Goal: Task Accomplishment & Management: Manage account settings

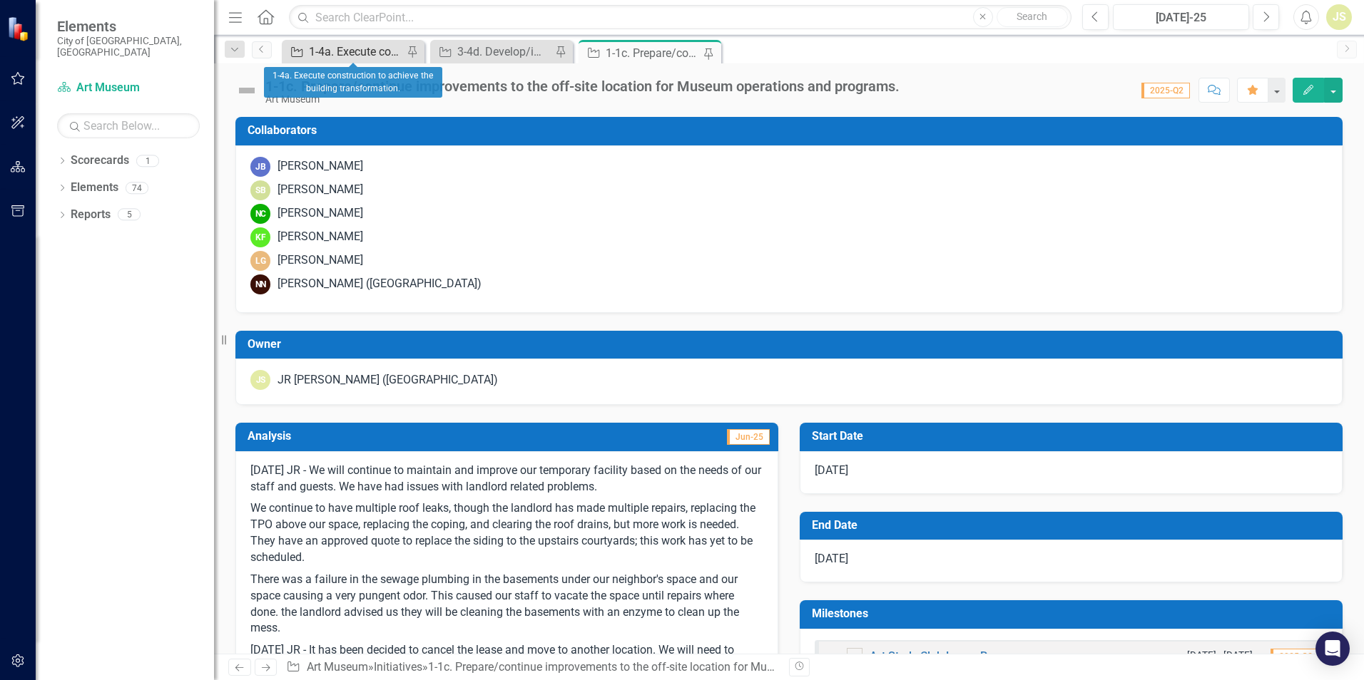
click at [367, 51] on div "1-4a. Execute construction to achieve the building transformation." at bounding box center [356, 52] width 94 height 18
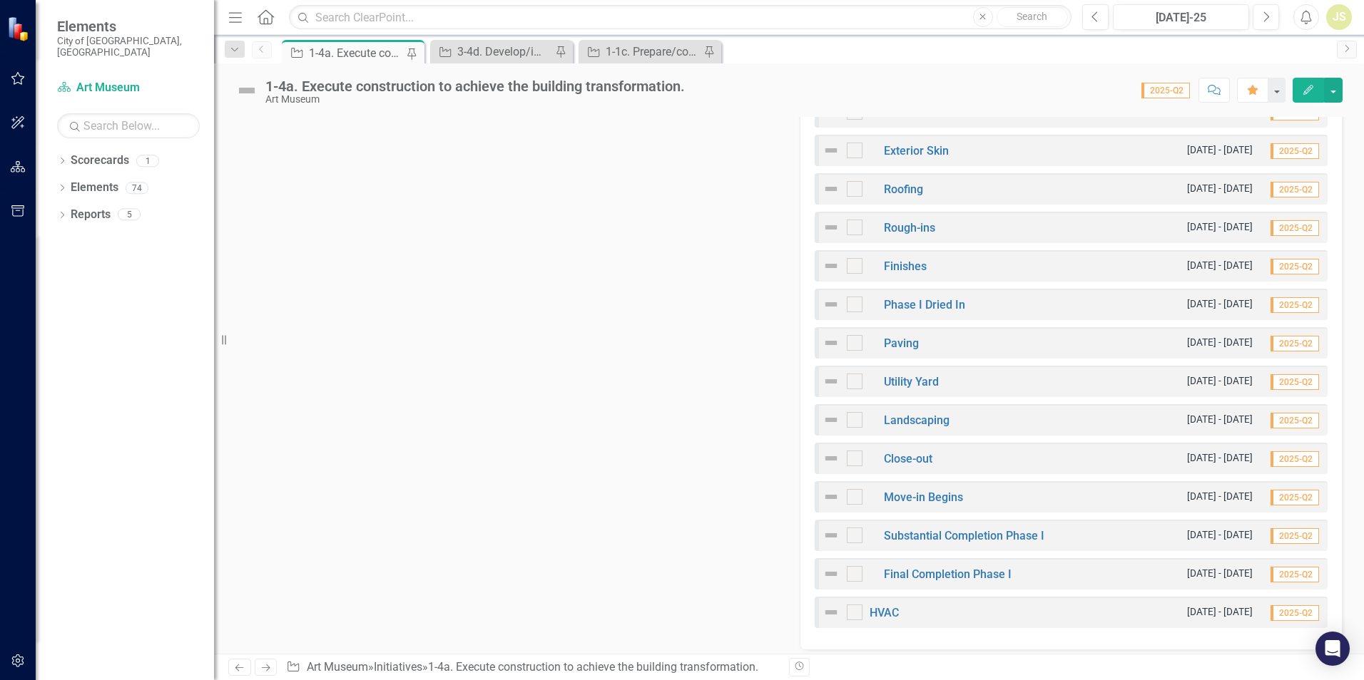
scroll to position [927, 0]
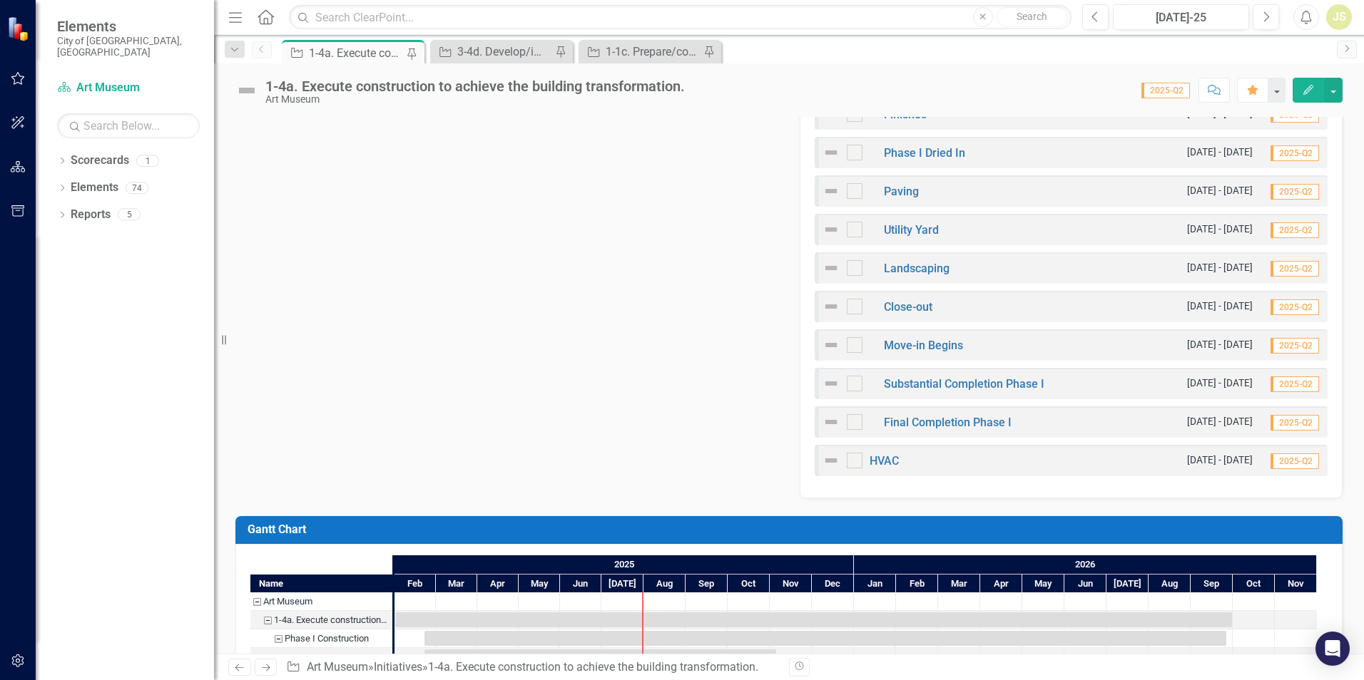
click at [975, 482] on div "Phase I Construction [DATE] - [DATE] 2025-Q2 Procurement [DATE] - [DATE] 2025-Q…" at bounding box center [1070, 100] width 543 height 797
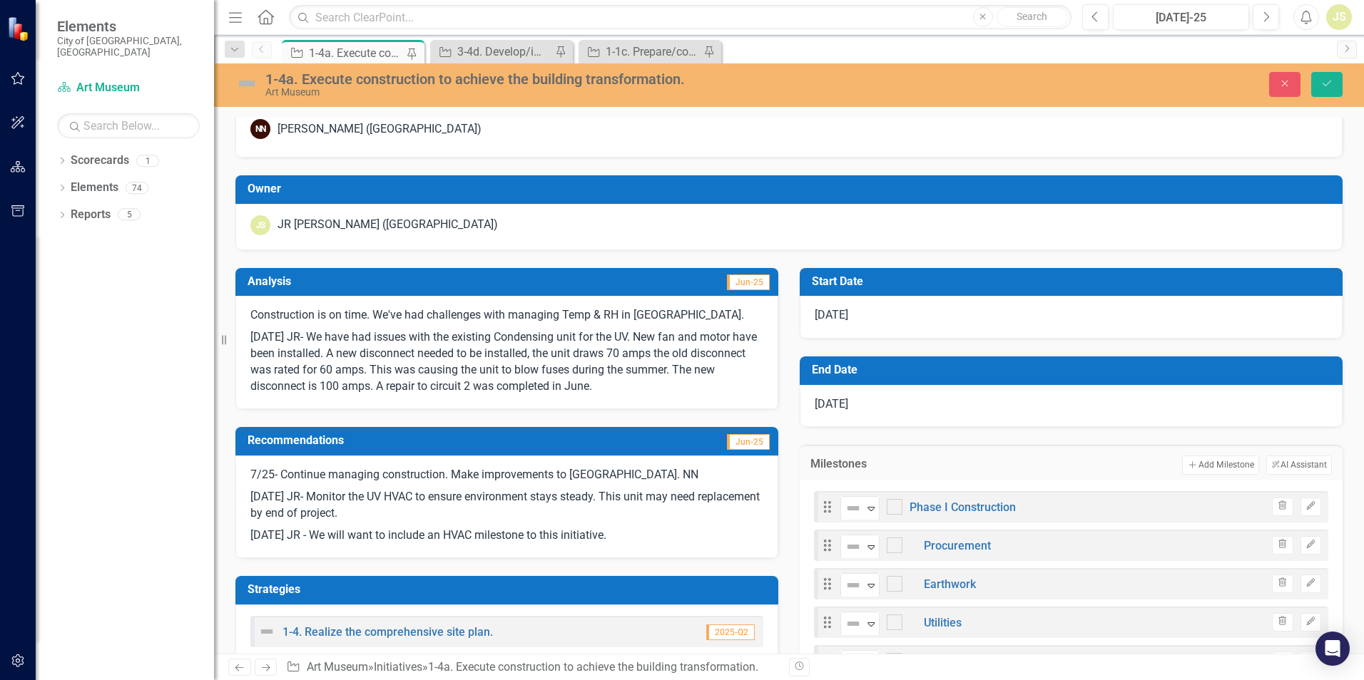
scroll to position [149, 0]
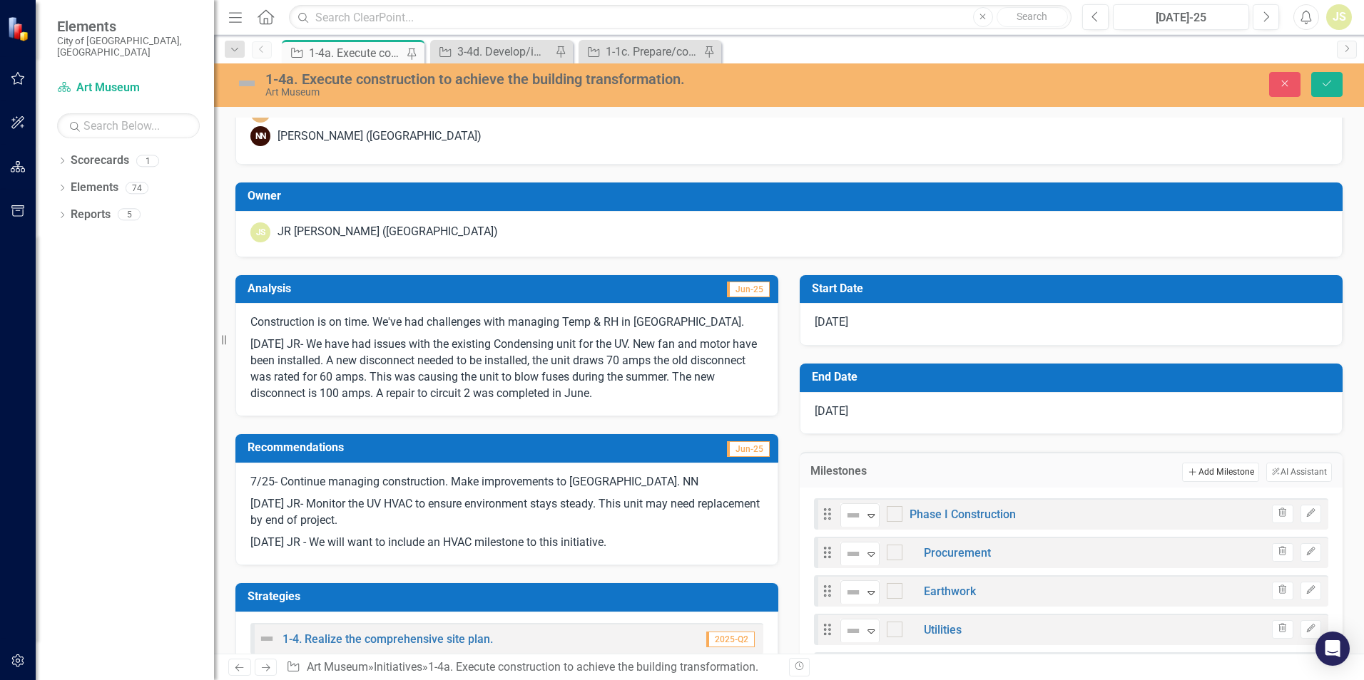
click at [1192, 477] on button "Add Add Milestone" at bounding box center [1220, 472] width 76 height 19
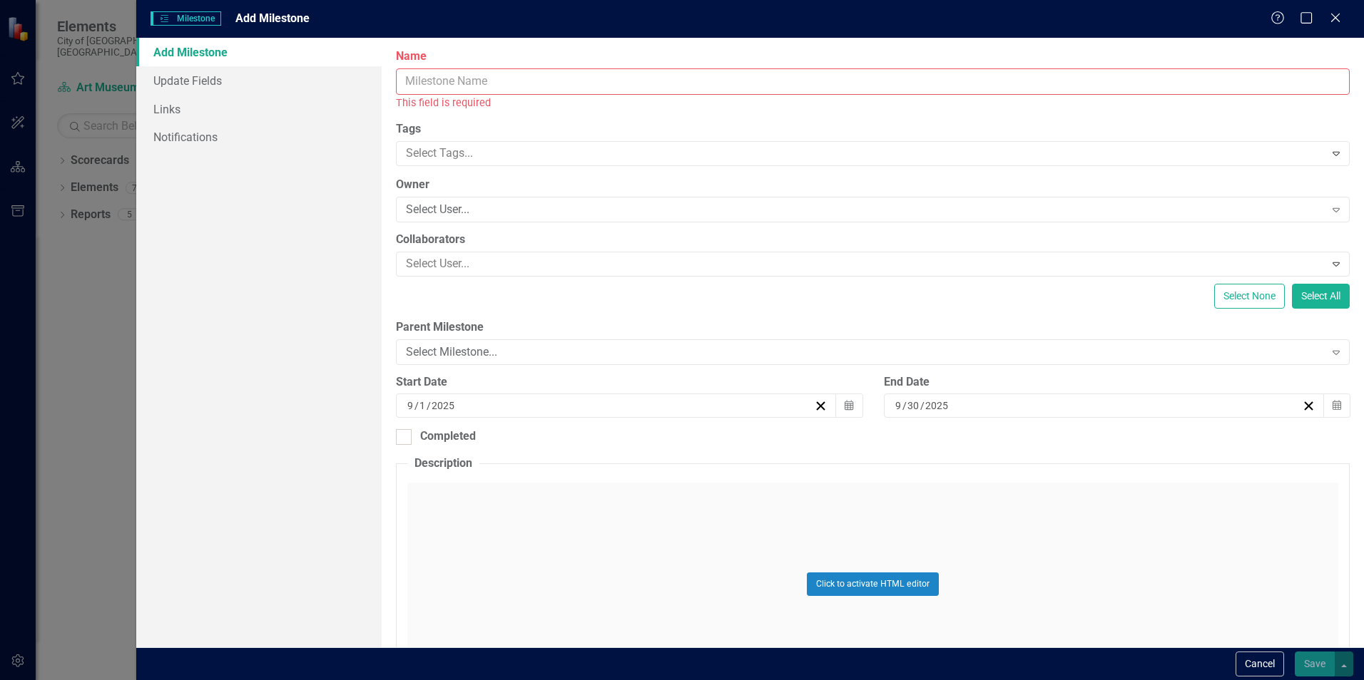
click at [509, 81] on input "Name" at bounding box center [872, 81] width 953 height 26
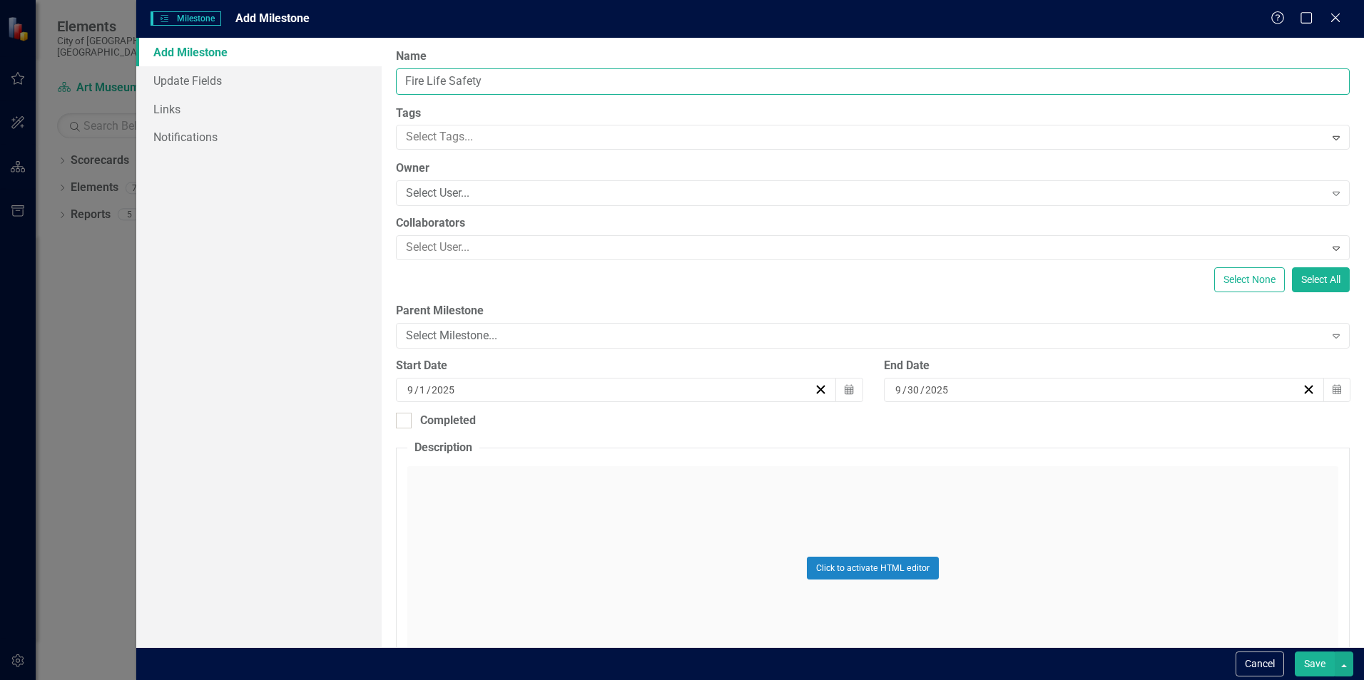
click at [660, 85] on input "Fire Life Safety" at bounding box center [872, 81] width 953 height 26
type input "Fire Life Safety"
click at [474, 198] on div "Select User..." at bounding box center [865, 193] width 918 height 16
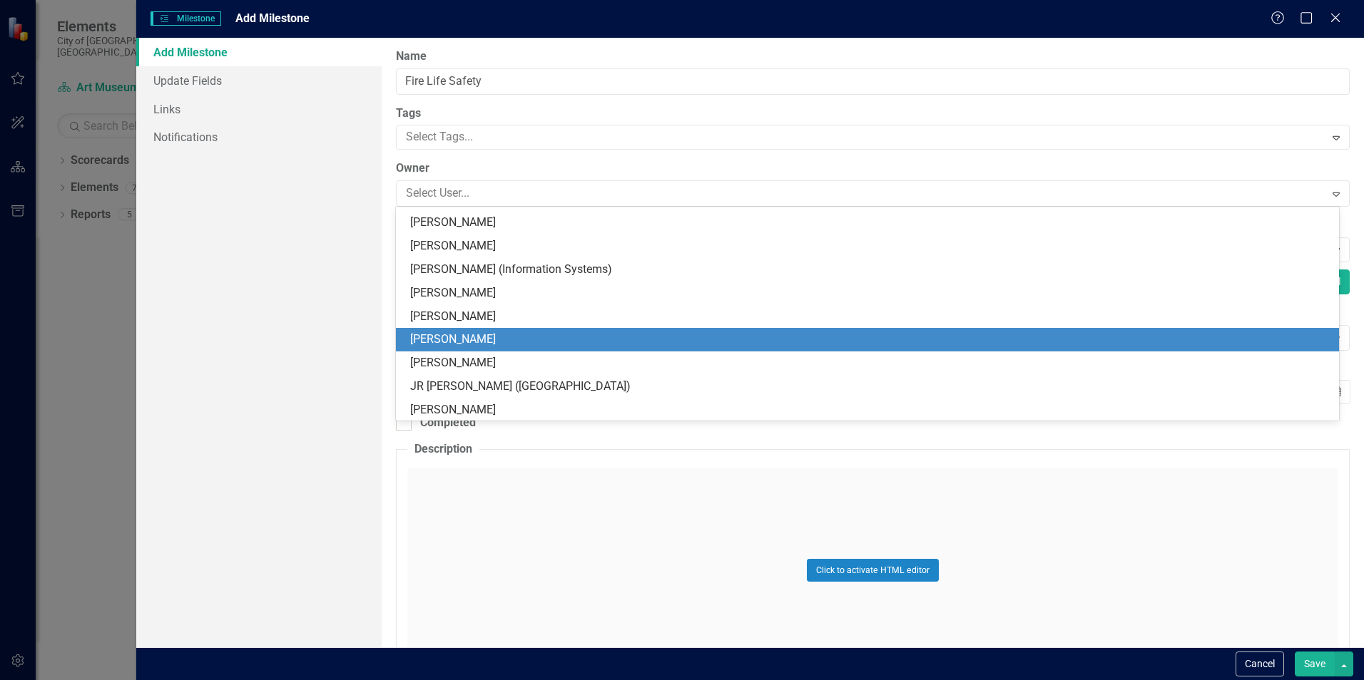
scroll to position [793, 0]
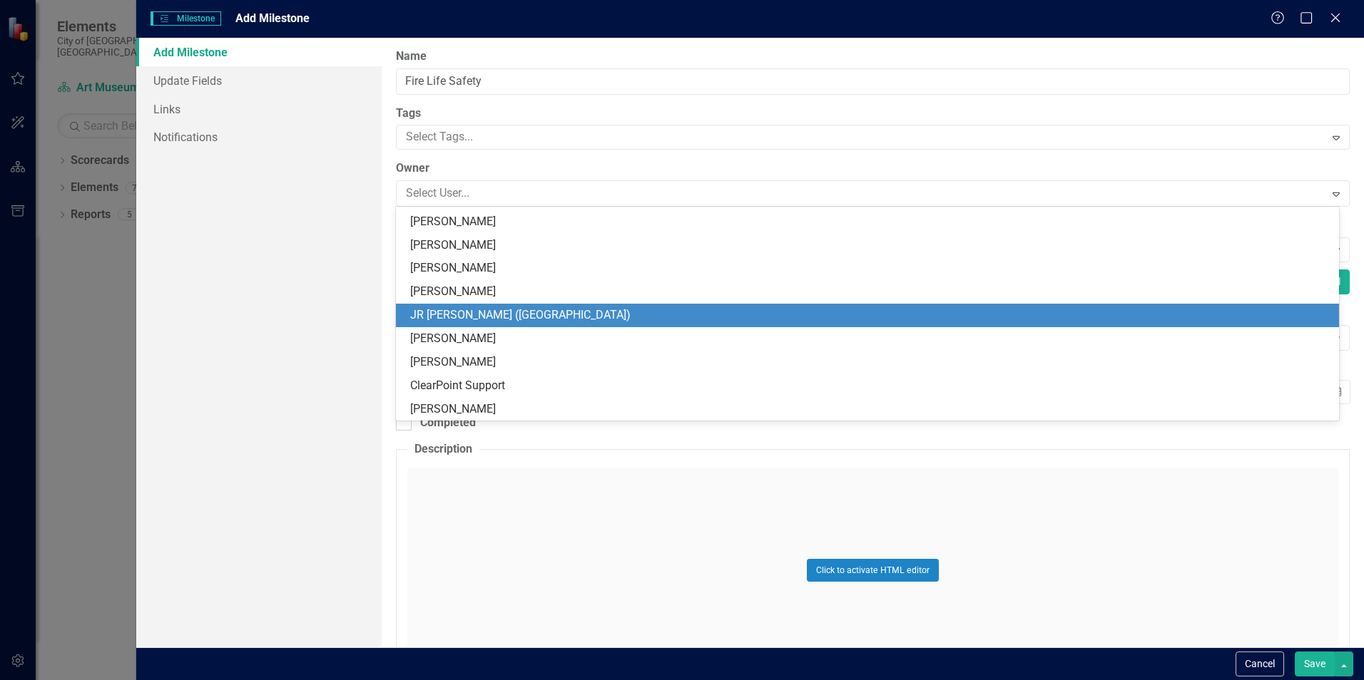
click at [496, 311] on div "JR [PERSON_NAME] ([GEOGRAPHIC_DATA])" at bounding box center [870, 315] width 920 height 16
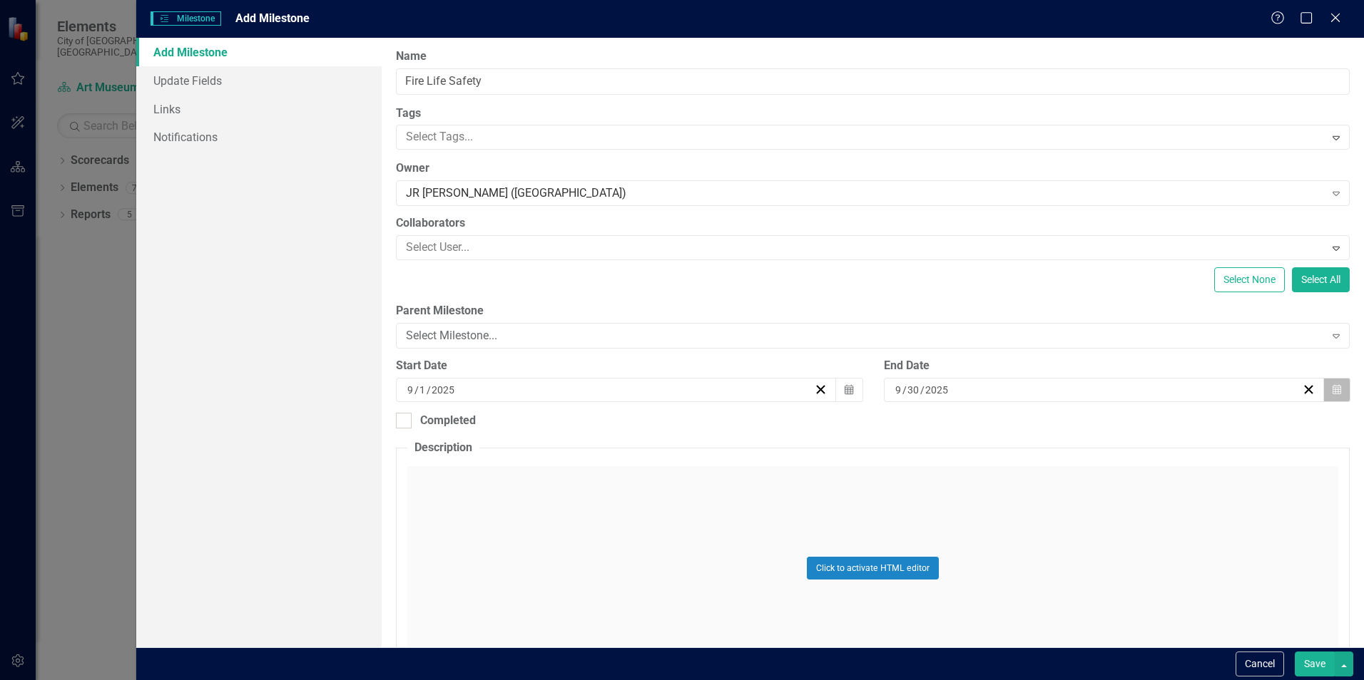
click at [1331, 393] on button "Calendar" at bounding box center [1336, 390] width 27 height 24
click at [1213, 425] on button "»" at bounding box center [1203, 425] width 31 height 31
click at [1172, 428] on button "›" at bounding box center [1172, 425] width 31 height 31
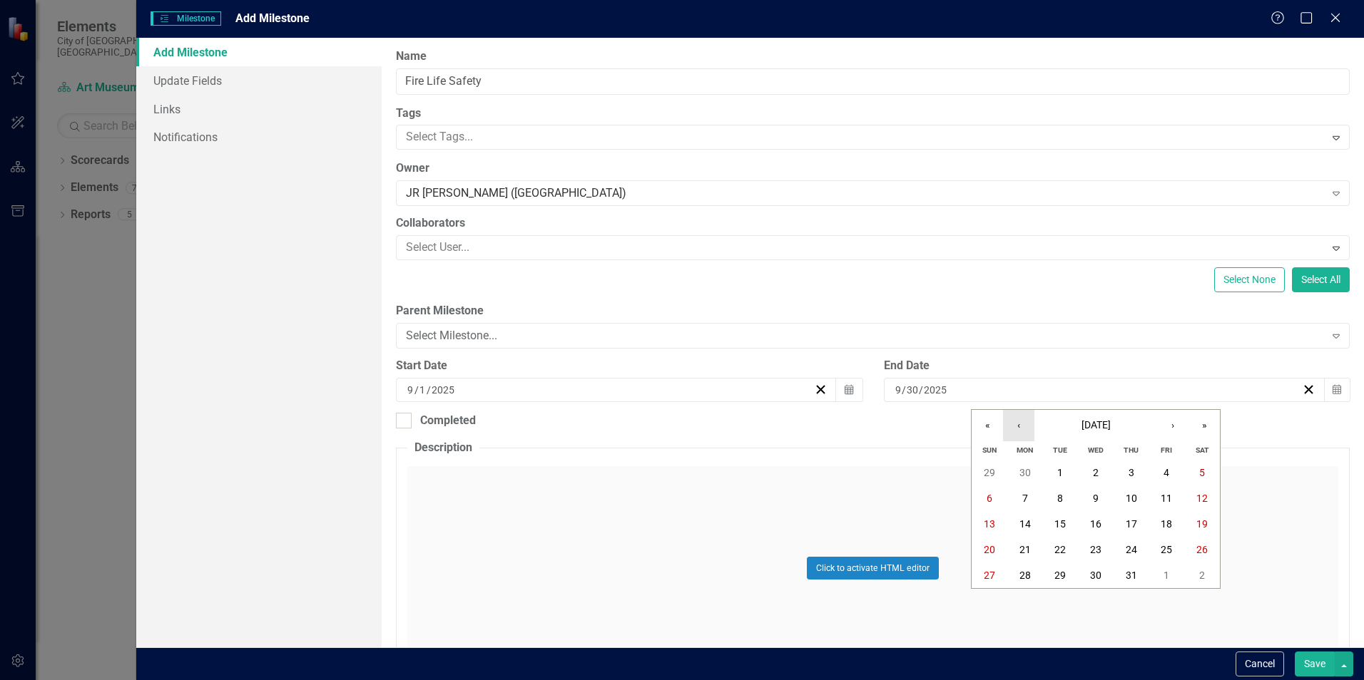
click at [1014, 424] on button "‹" at bounding box center [1018, 425] width 31 height 31
click at [1026, 570] on abbr "30" at bounding box center [1024, 575] width 11 height 11
click at [1317, 657] on button "Save" at bounding box center [1314, 664] width 40 height 25
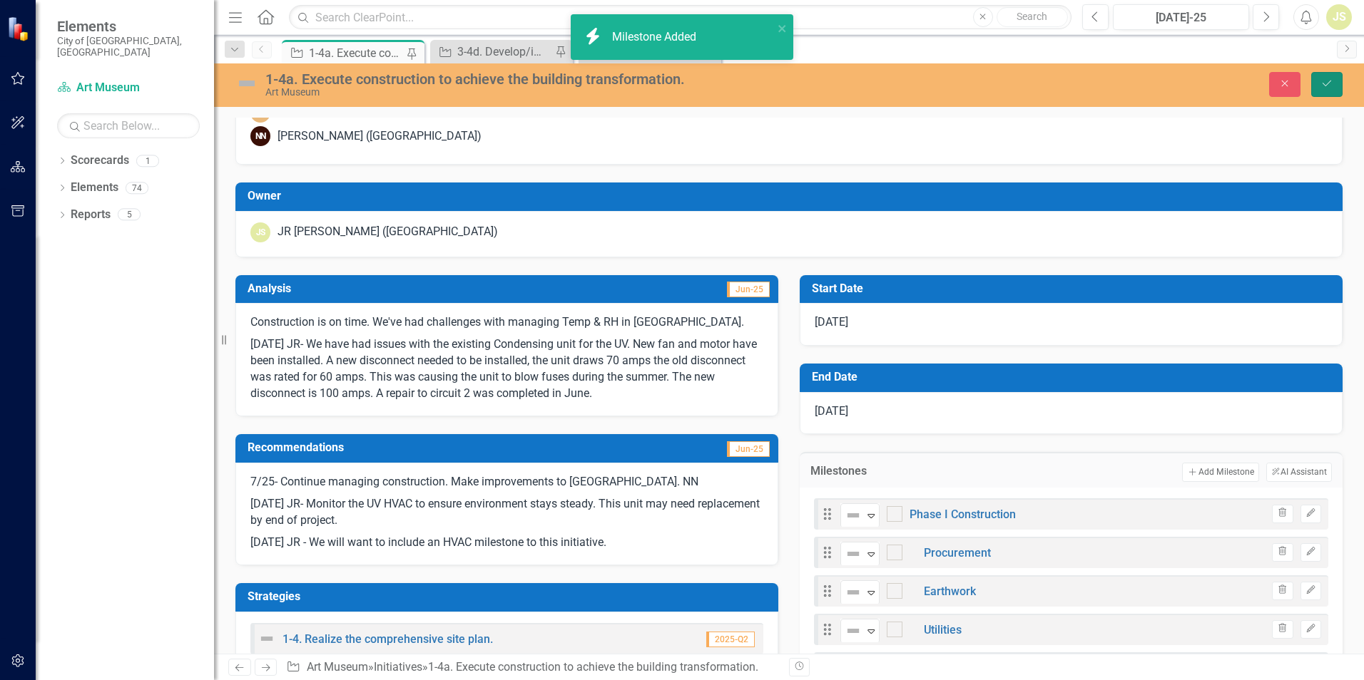
click at [1329, 76] on button "Save" at bounding box center [1326, 84] width 31 height 25
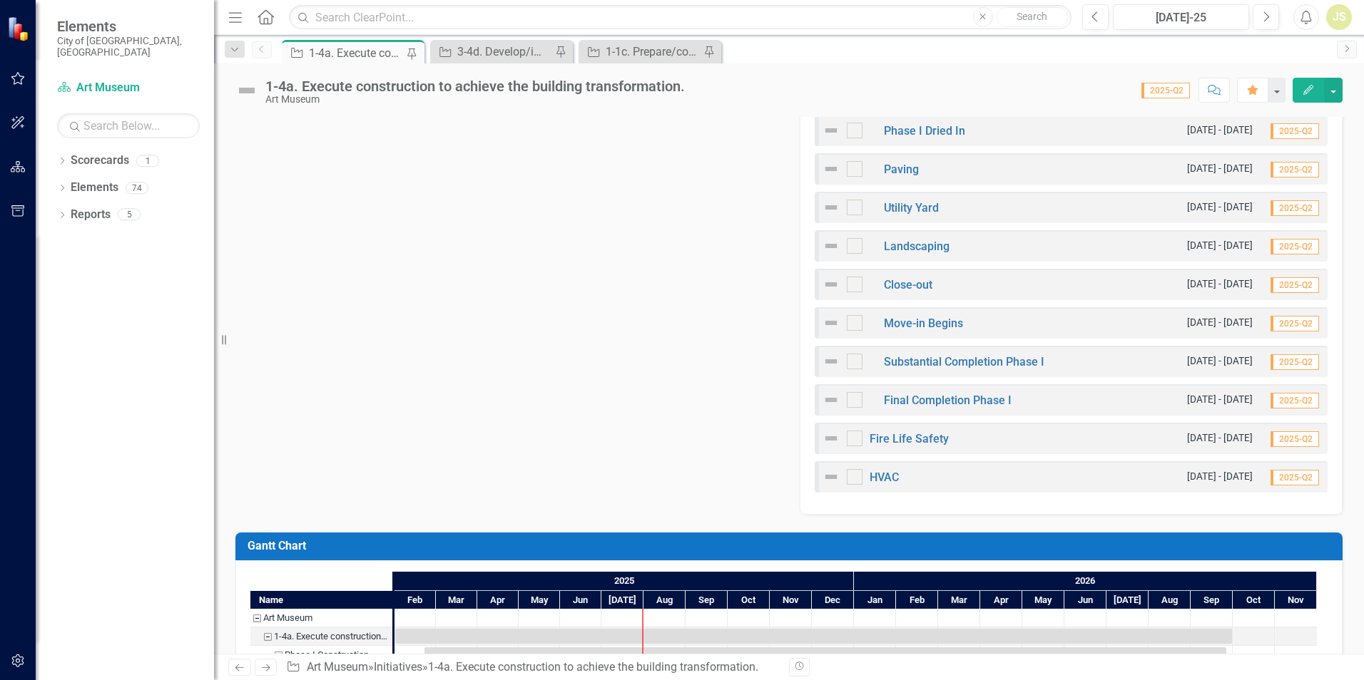
scroll to position [927, 0]
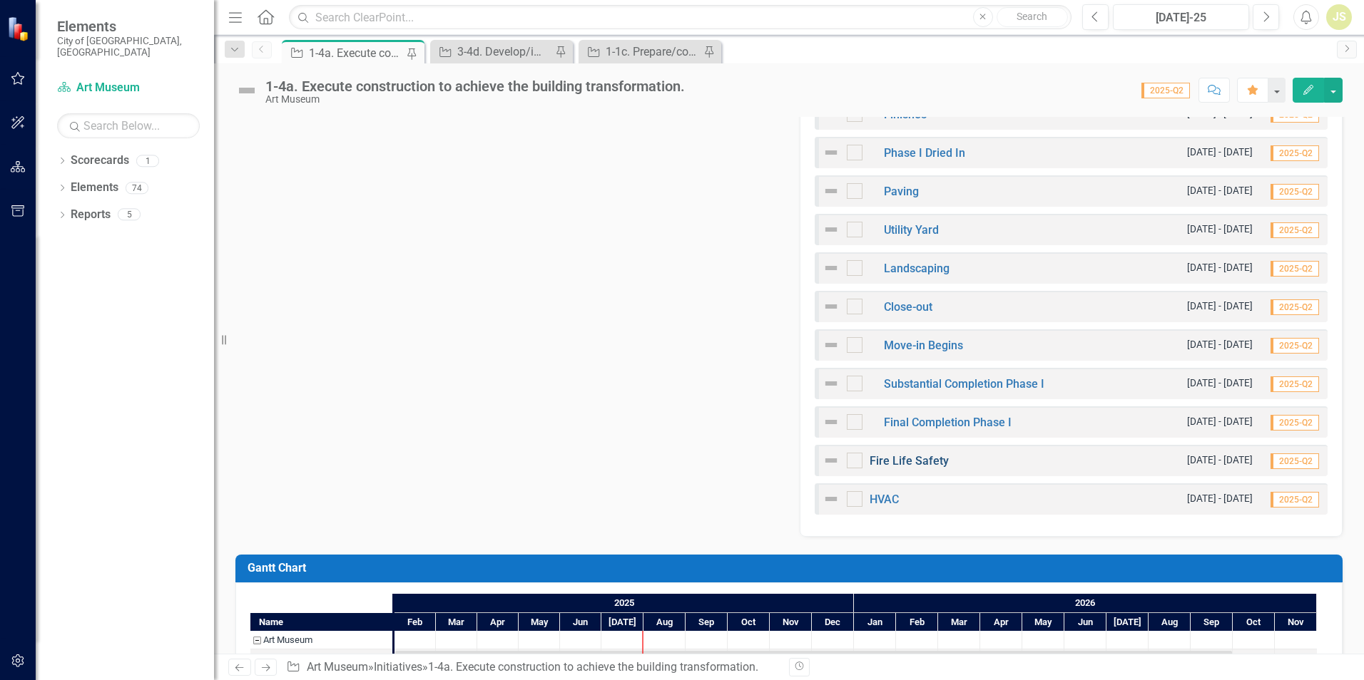
click at [925, 458] on link "Fire Life Safety" at bounding box center [908, 461] width 79 height 14
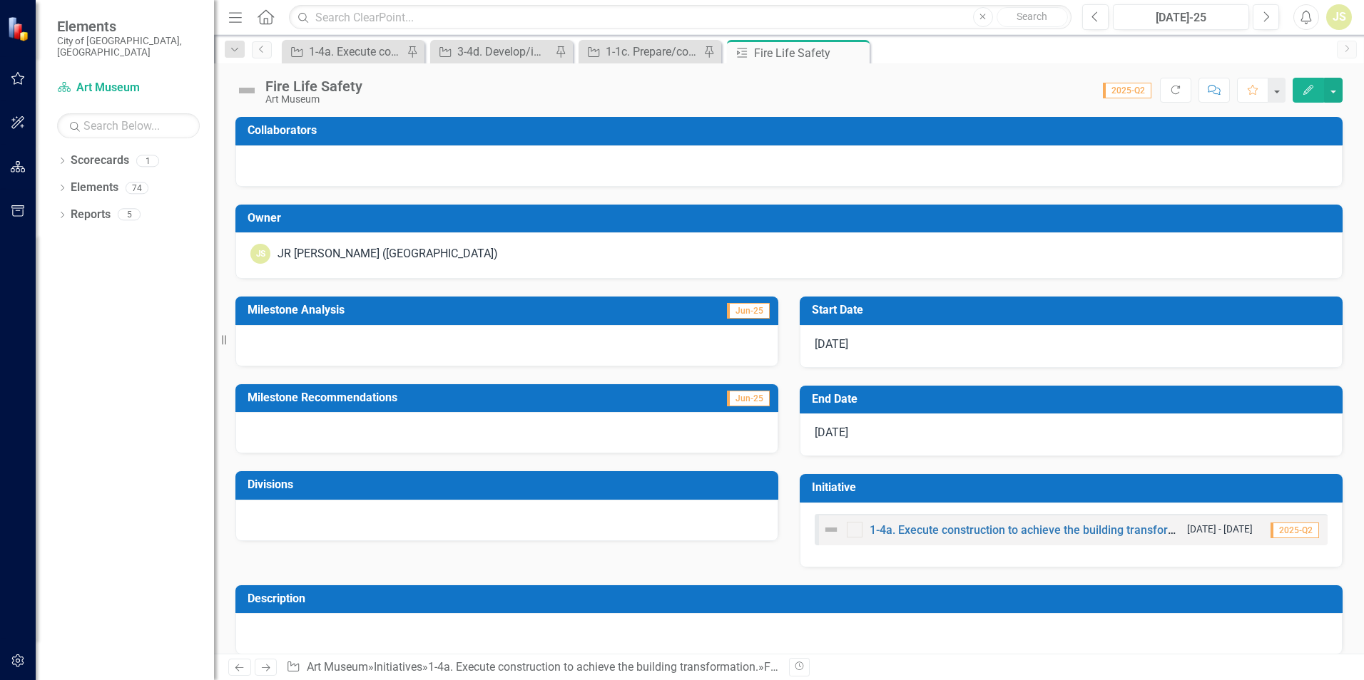
click at [327, 343] on div at bounding box center [506, 345] width 543 height 41
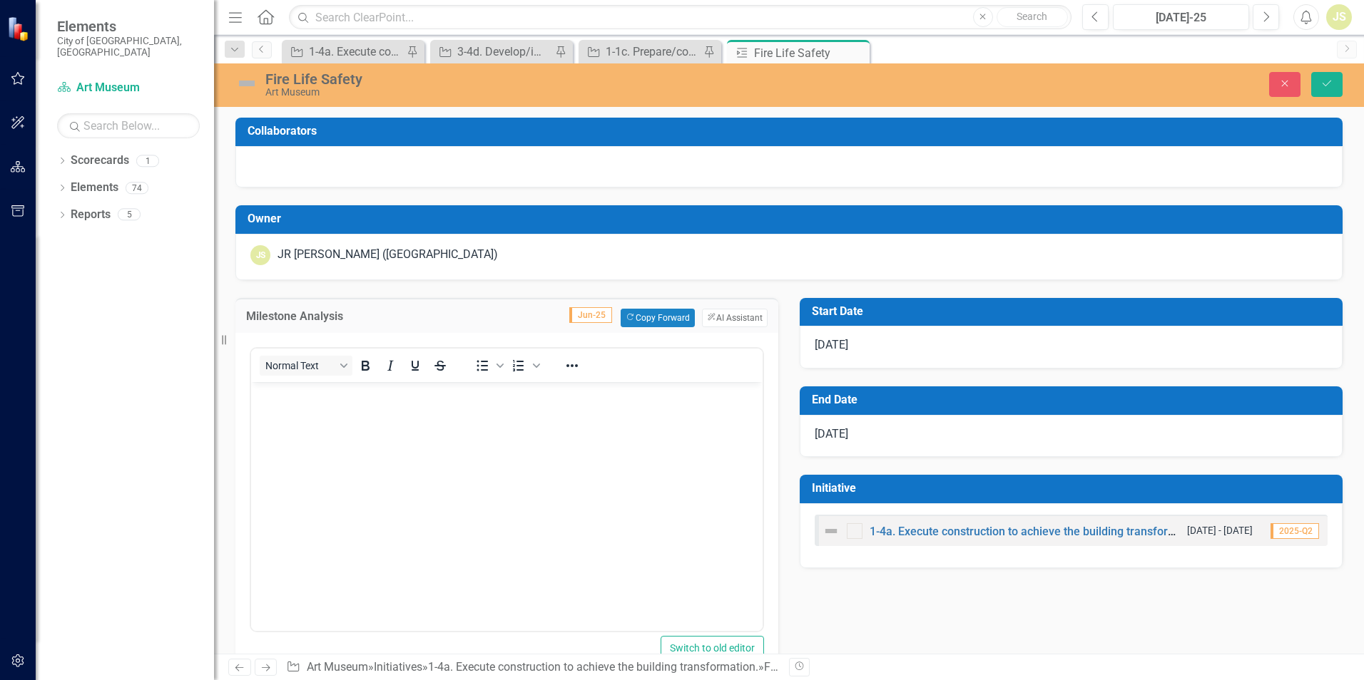
click at [326, 346] on div "Normal Text To open the popup, press Shift+Enter To open the popup, press Shift…" at bounding box center [507, 488] width 514 height 289
click at [326, 422] on body "Rich Text Area. Press ALT-0 for help." at bounding box center [506, 489] width 511 height 214
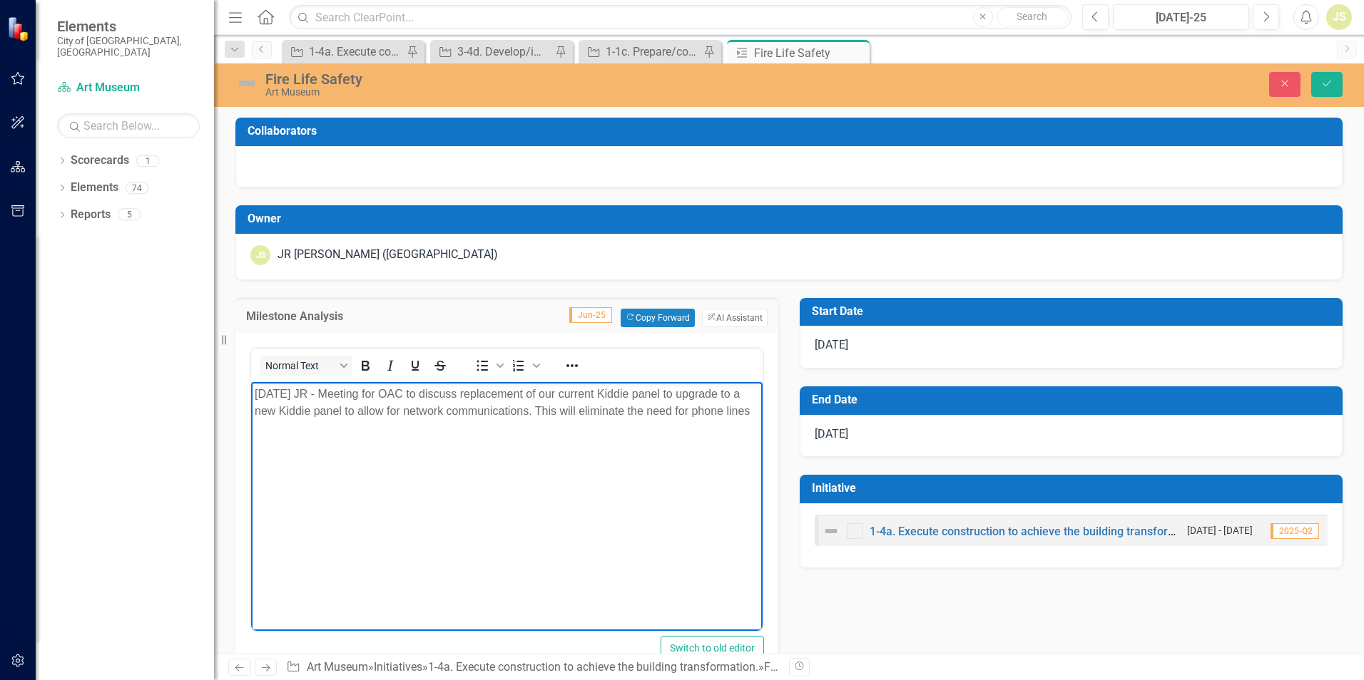
click at [747, 409] on p "[DATE] JR - Meeting for OAC to discuss replacement of our current Kiddie panel …" at bounding box center [507, 402] width 504 height 34
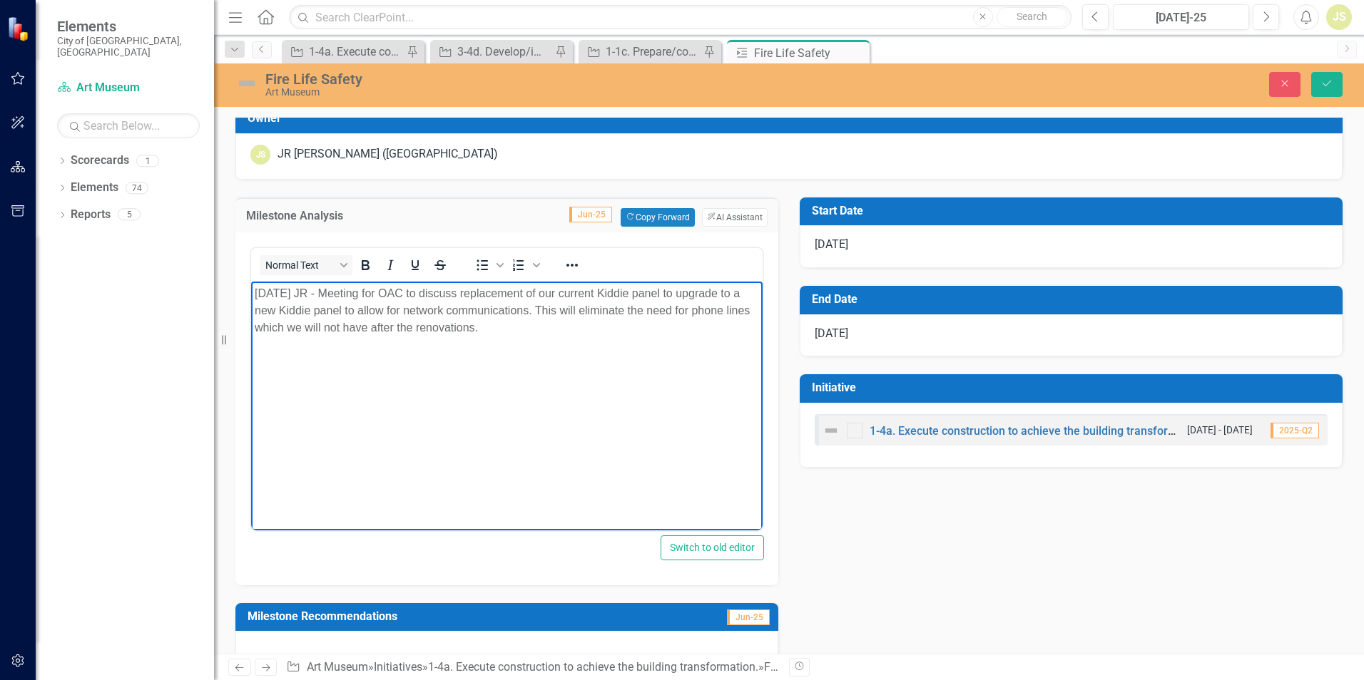
scroll to position [94, 0]
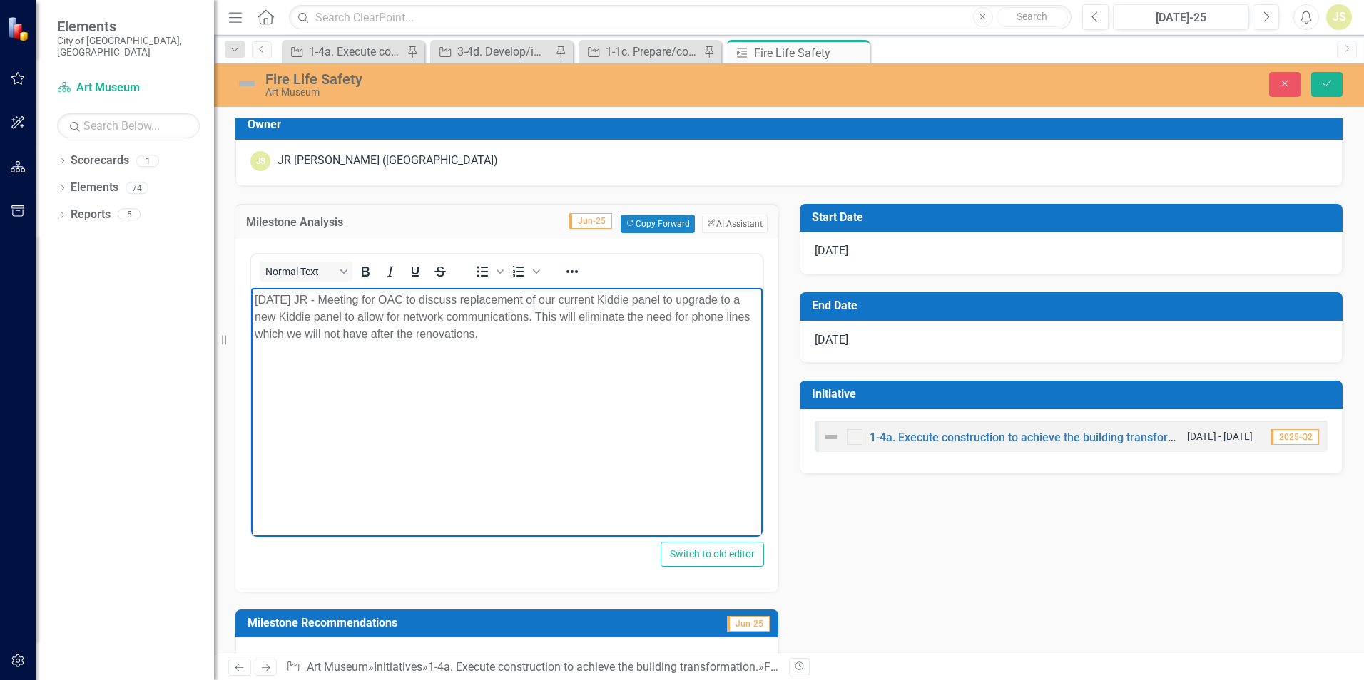
drag, startPoint x: 531, startPoint y: 353, endPoint x: 393, endPoint y: 438, distance: 161.7
click at [393, 438] on body "[DATE] JR - Meeting for OAC to discuss replacement of our current Kiddie panel …" at bounding box center [506, 394] width 511 height 214
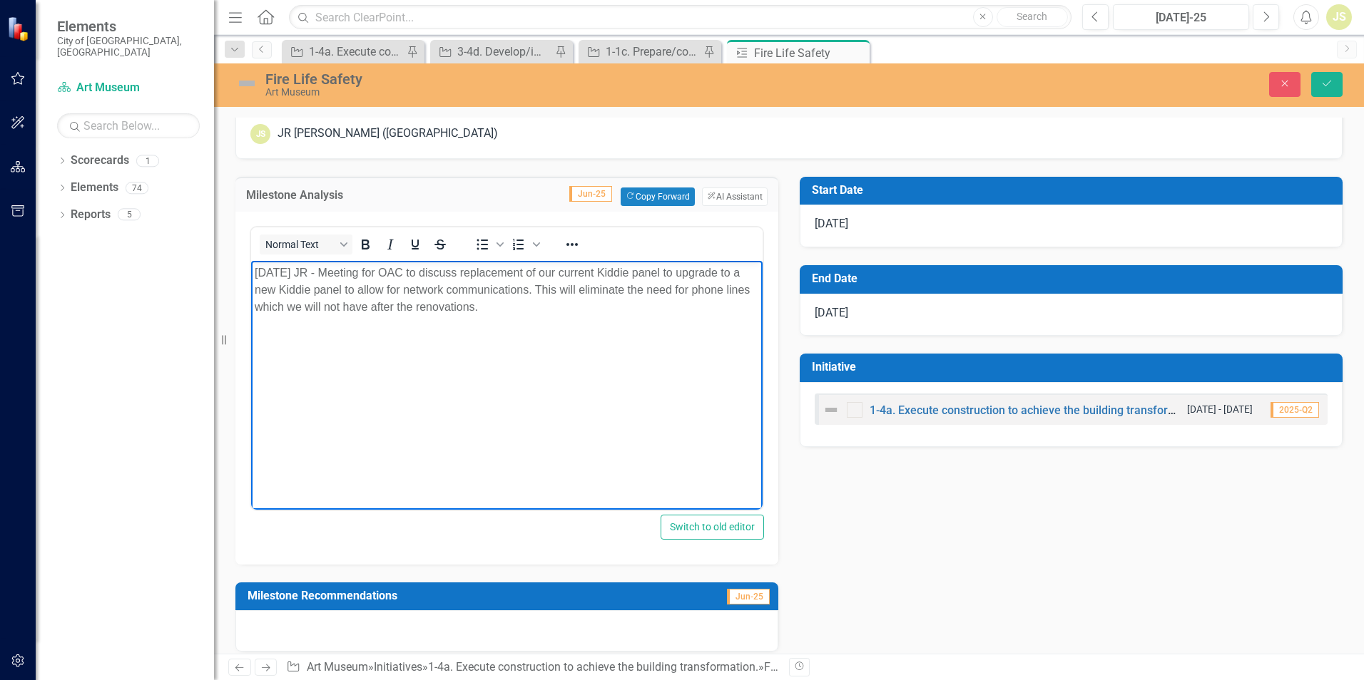
scroll to position [143, 0]
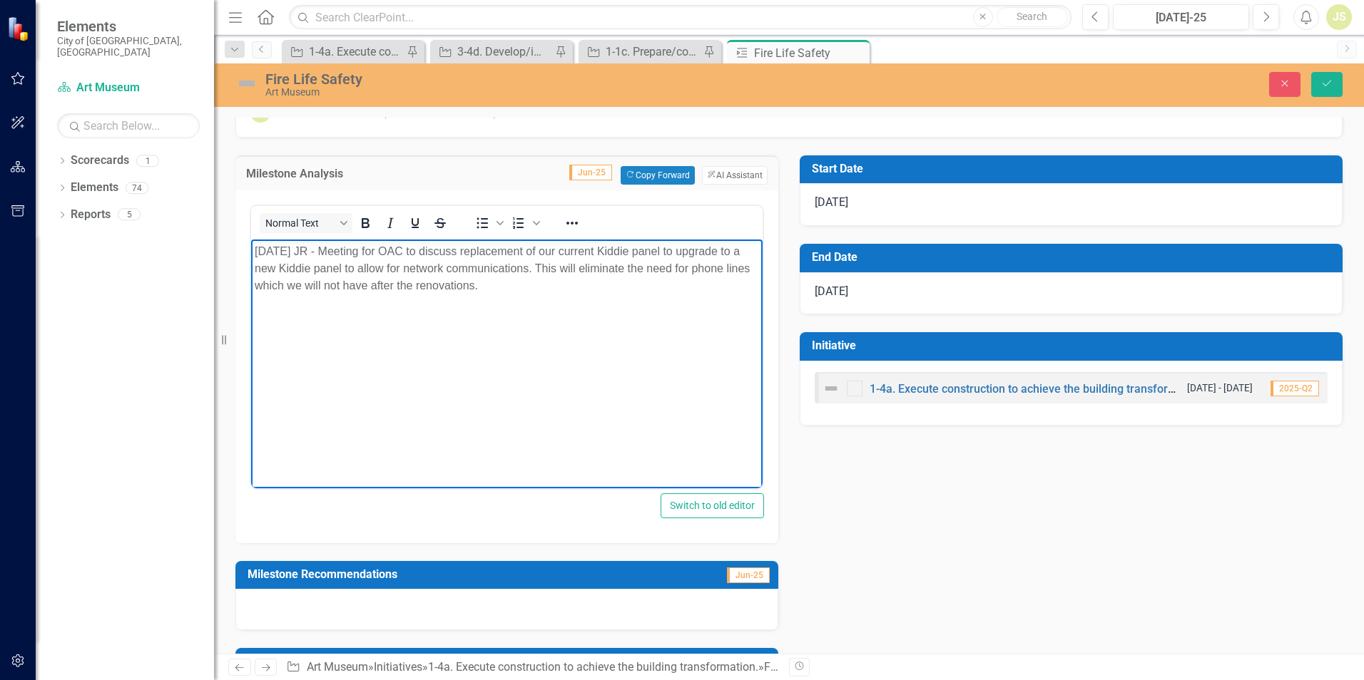
click at [556, 312] on body "[DATE] JR - Meeting for OAC to discuss replacement of our current Kiddie panel …" at bounding box center [506, 346] width 511 height 214
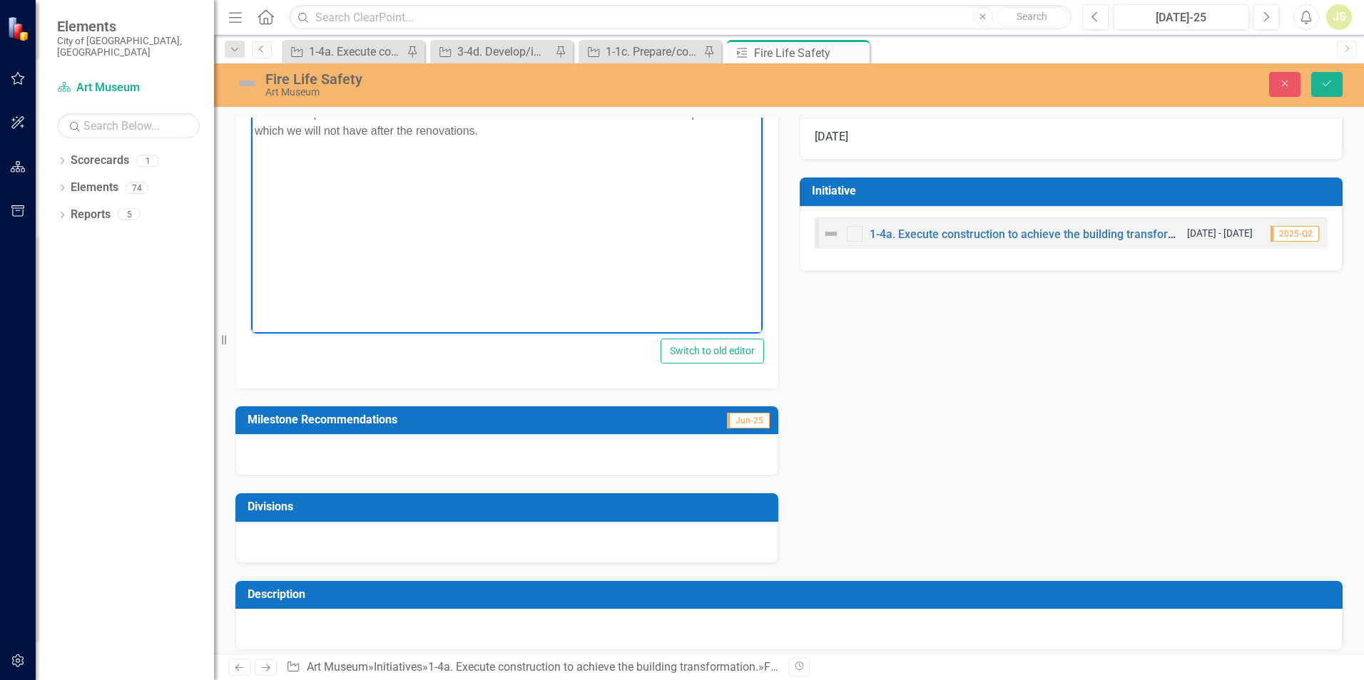
scroll to position [308, 0]
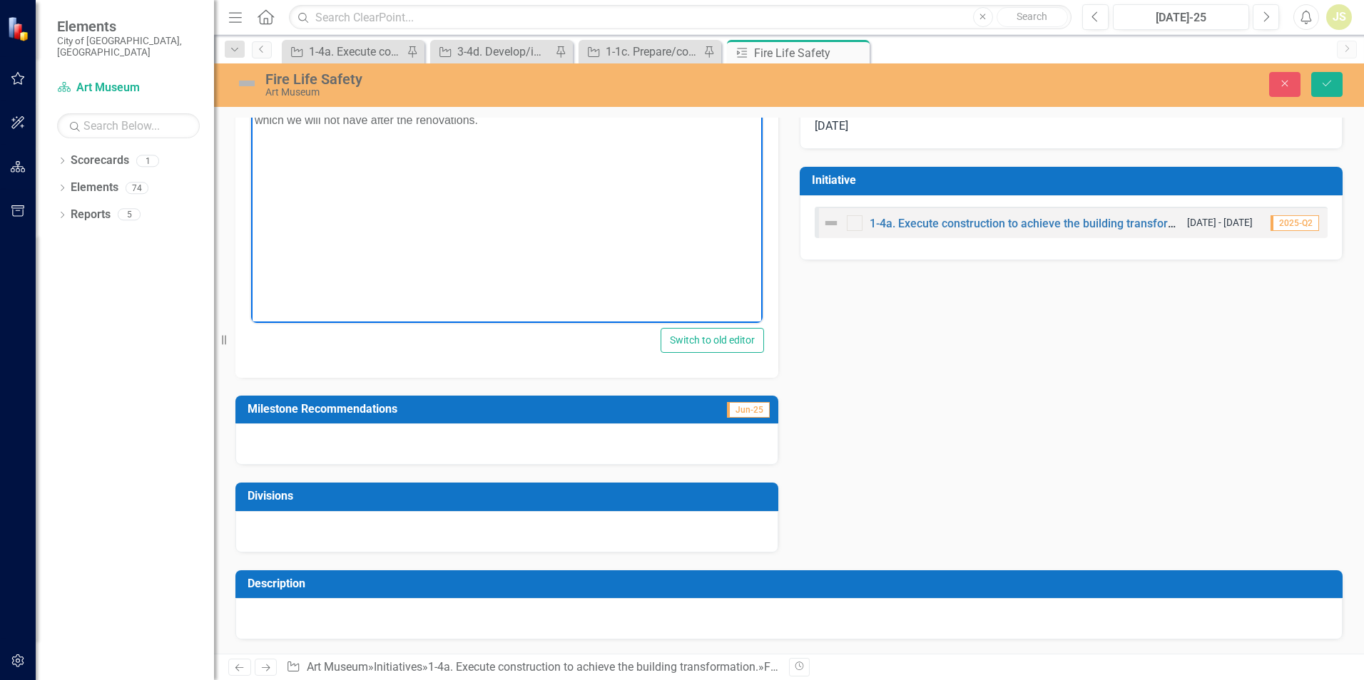
click at [416, 622] on div at bounding box center [788, 618] width 1107 height 41
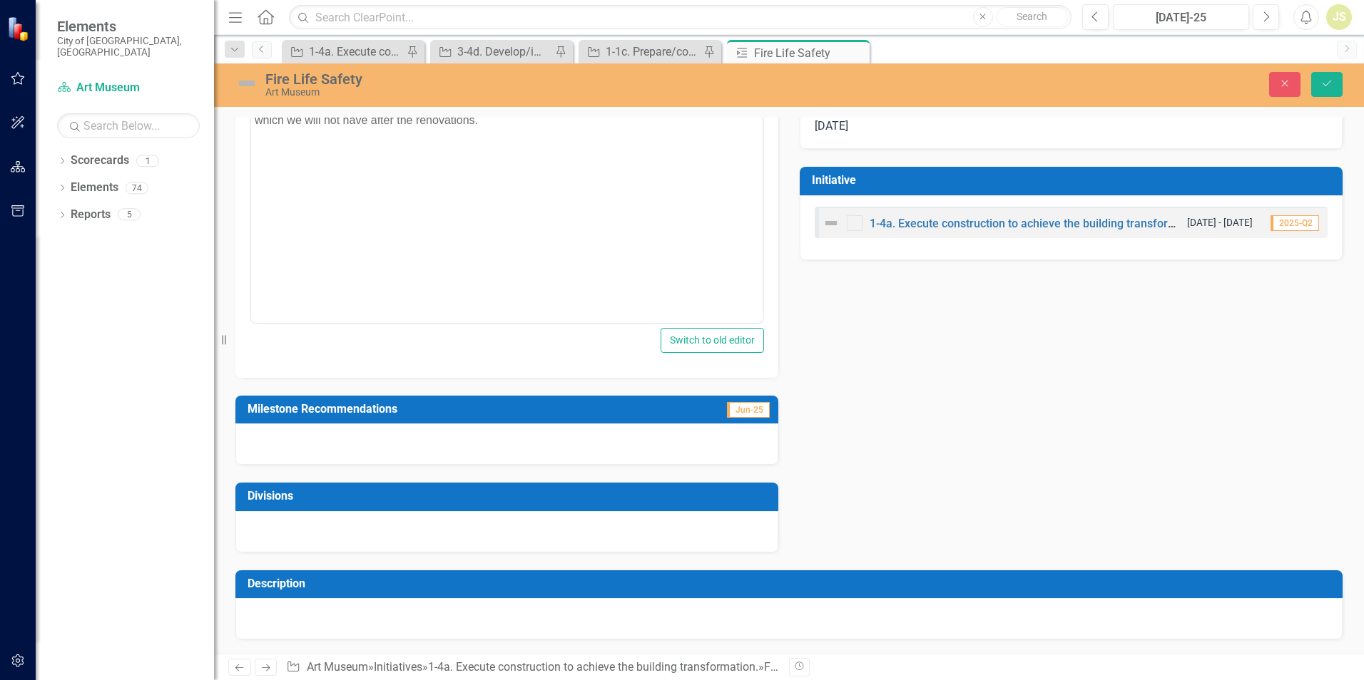
click at [416, 620] on div at bounding box center [788, 618] width 1107 height 41
drag, startPoint x: 416, startPoint y: 620, endPoint x: 362, endPoint y: 617, distance: 53.6
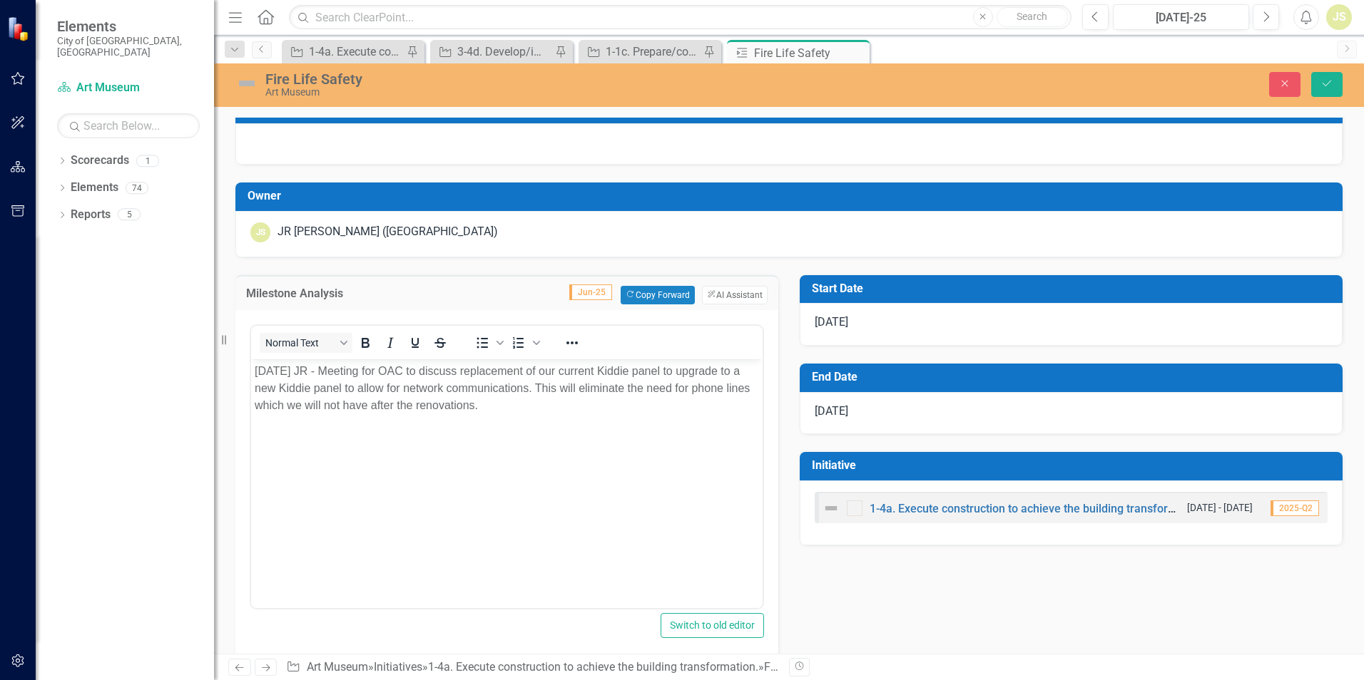
scroll to position [0, 0]
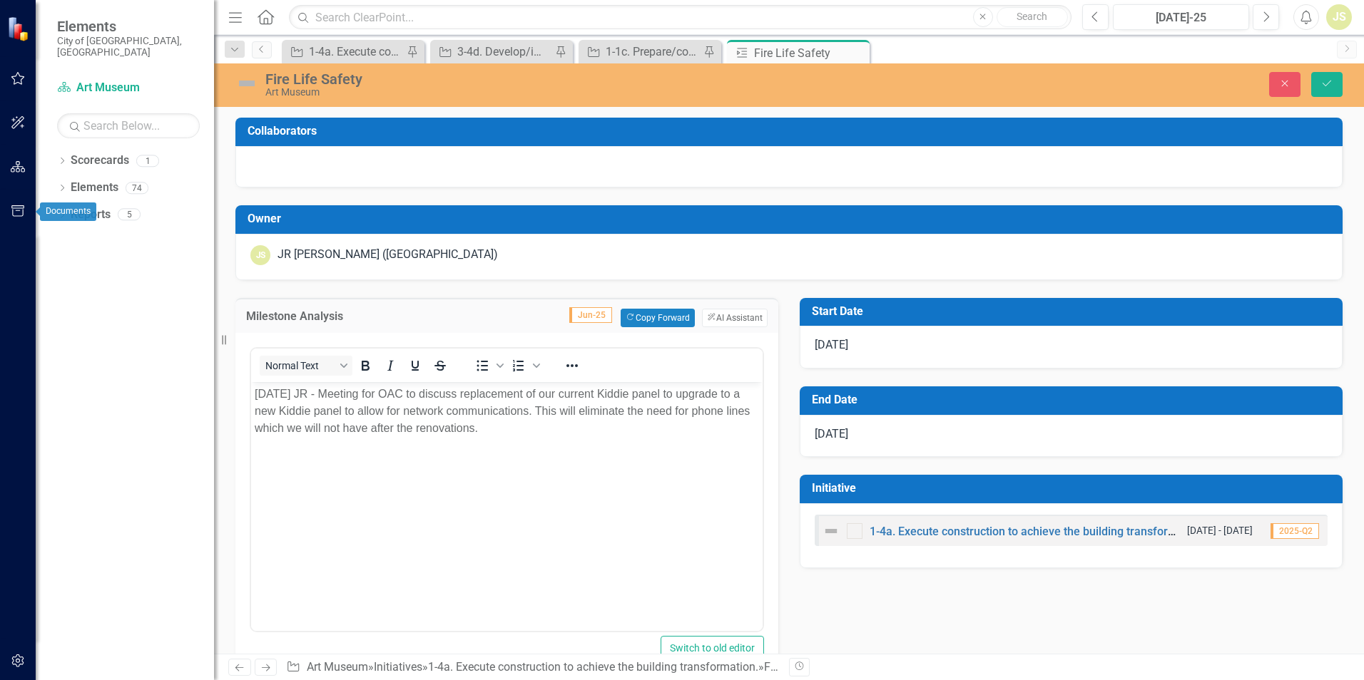
click at [15, 210] on icon "button" at bounding box center [18, 210] width 15 height 11
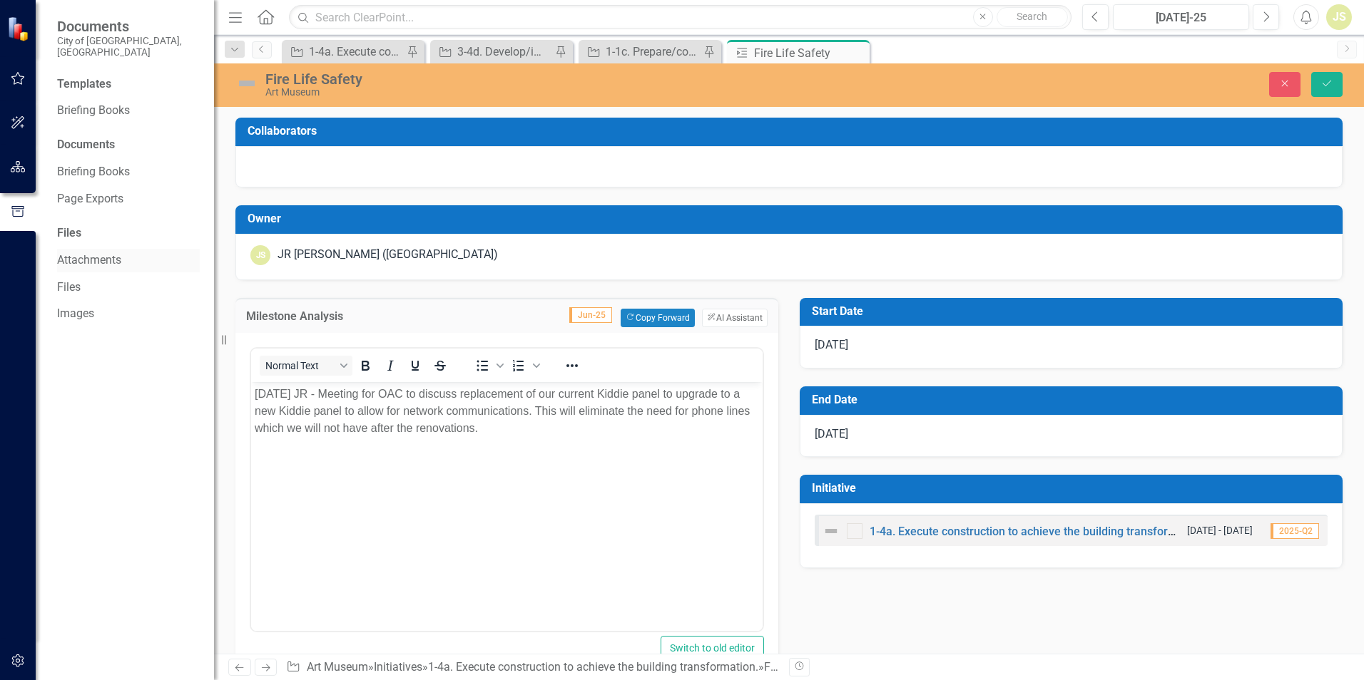
click at [106, 252] on link "Attachments" at bounding box center [128, 260] width 143 height 16
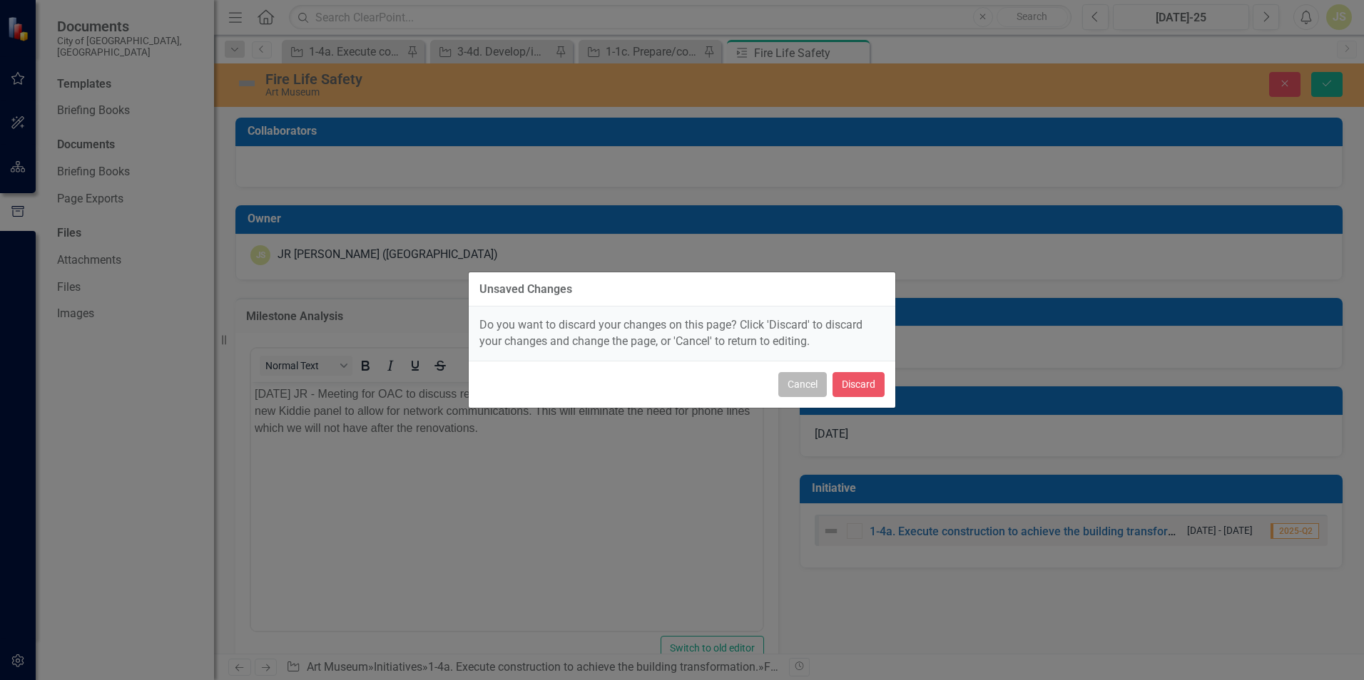
click at [783, 383] on button "Cancel" at bounding box center [802, 384] width 48 height 25
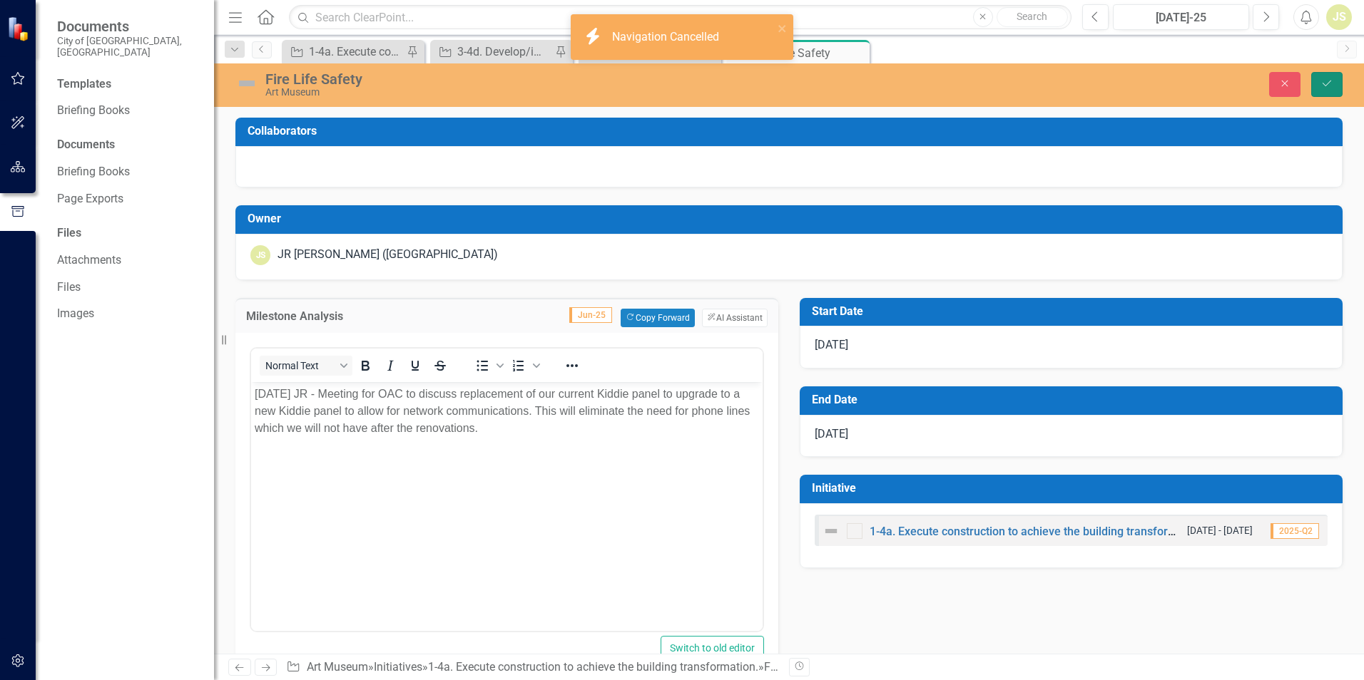
click at [1334, 85] on button "Save" at bounding box center [1326, 84] width 31 height 25
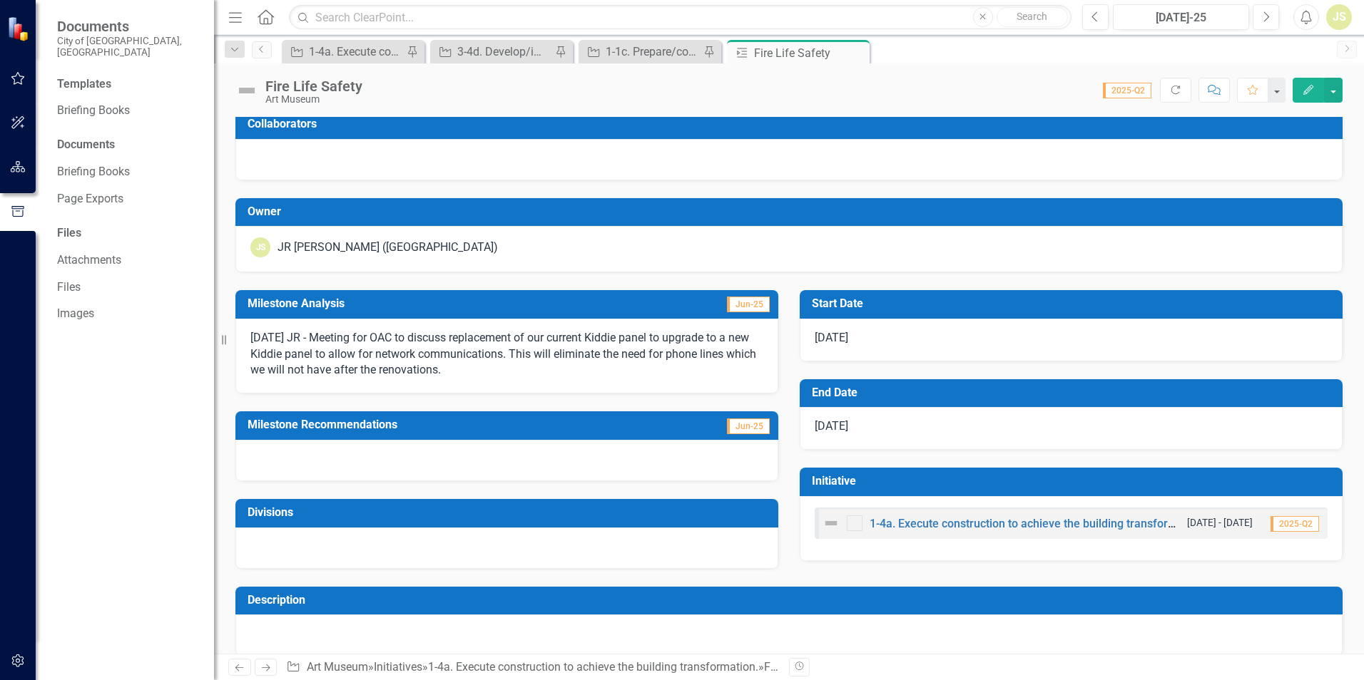
scroll to position [23, 0]
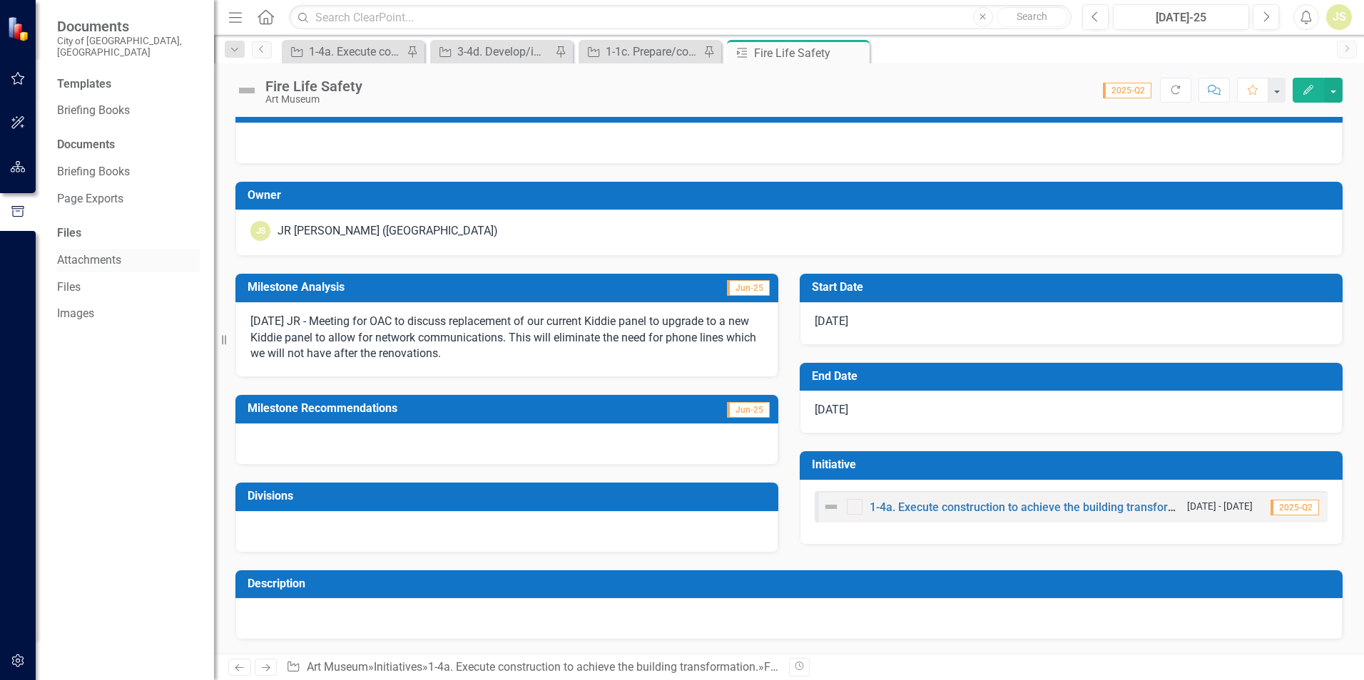
click at [93, 252] on link "Attachments" at bounding box center [128, 260] width 143 height 16
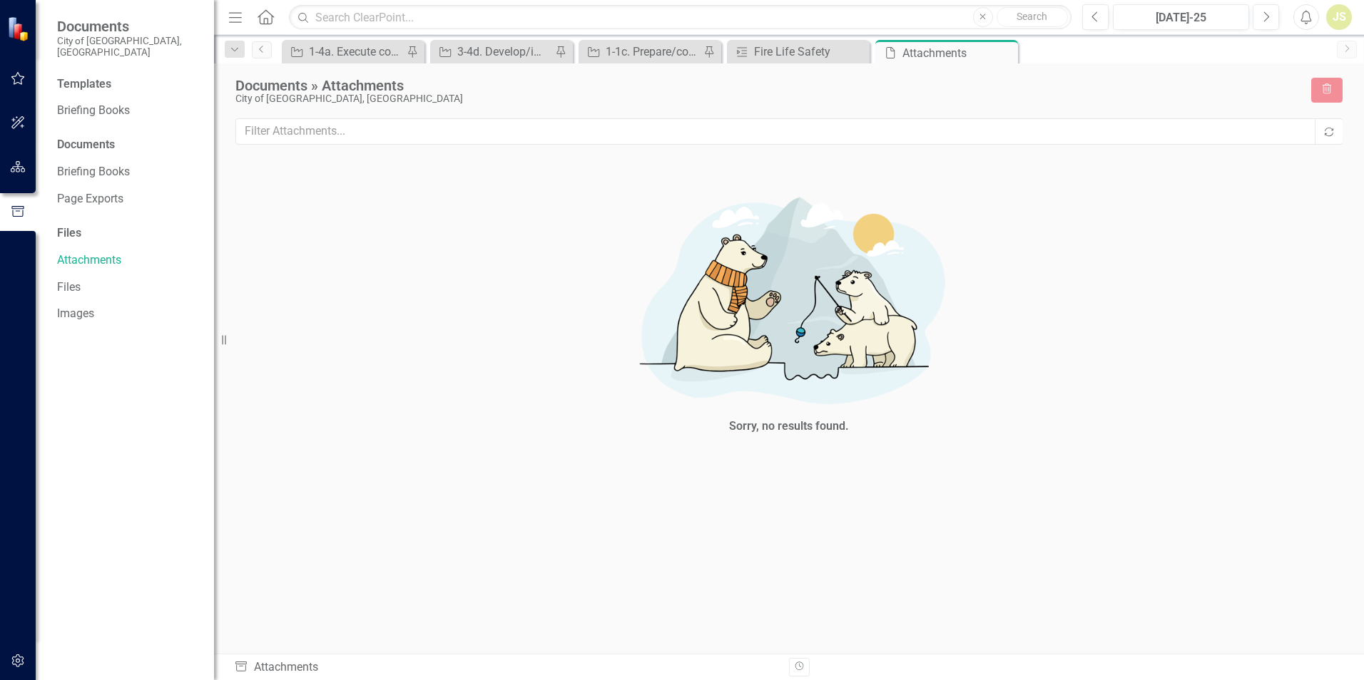
click at [369, 292] on div "Sorry, no results found." at bounding box center [788, 311] width 1107 height 312
drag, startPoint x: 384, startPoint y: 358, endPoint x: 377, endPoint y: 436, distance: 78.8
click at [377, 436] on div "Sorry, no results found." at bounding box center [788, 311] width 1107 height 312
click at [69, 280] on link "Files" at bounding box center [128, 288] width 143 height 16
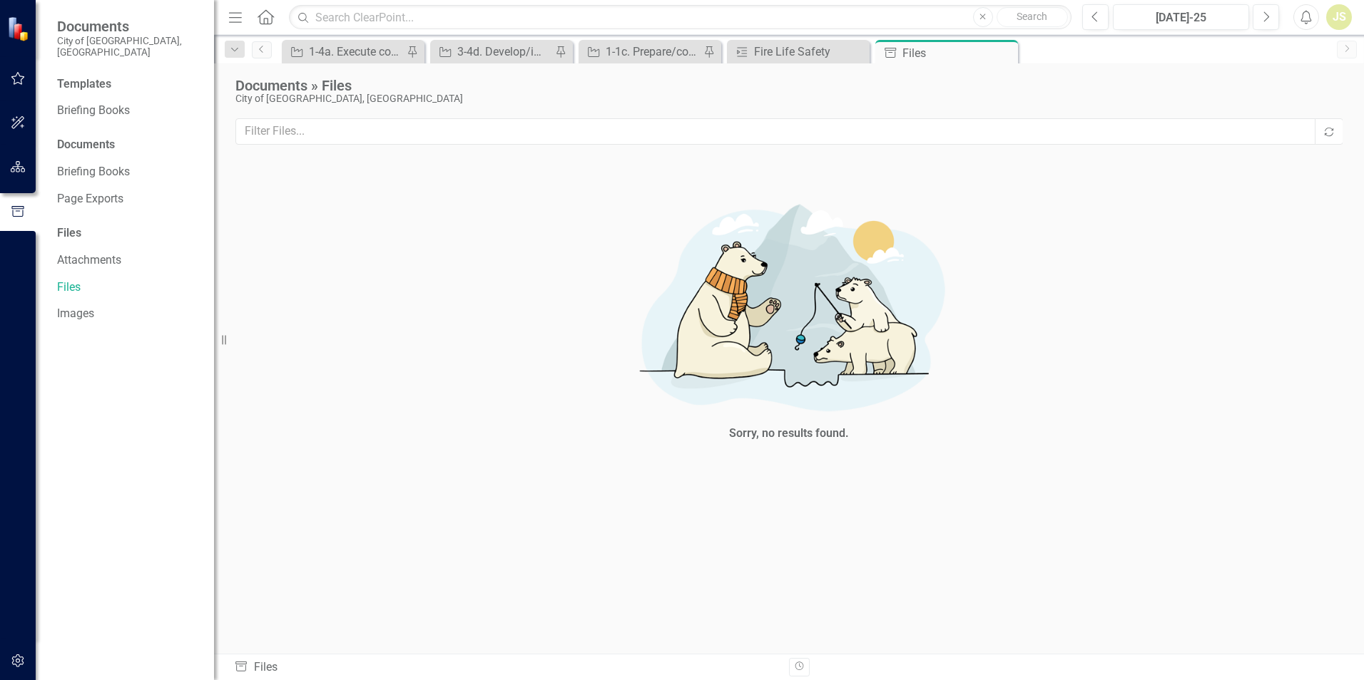
click at [73, 226] on div "Files" at bounding box center [128, 233] width 143 height 16
click at [91, 252] on link "Attachments" at bounding box center [128, 260] width 143 height 16
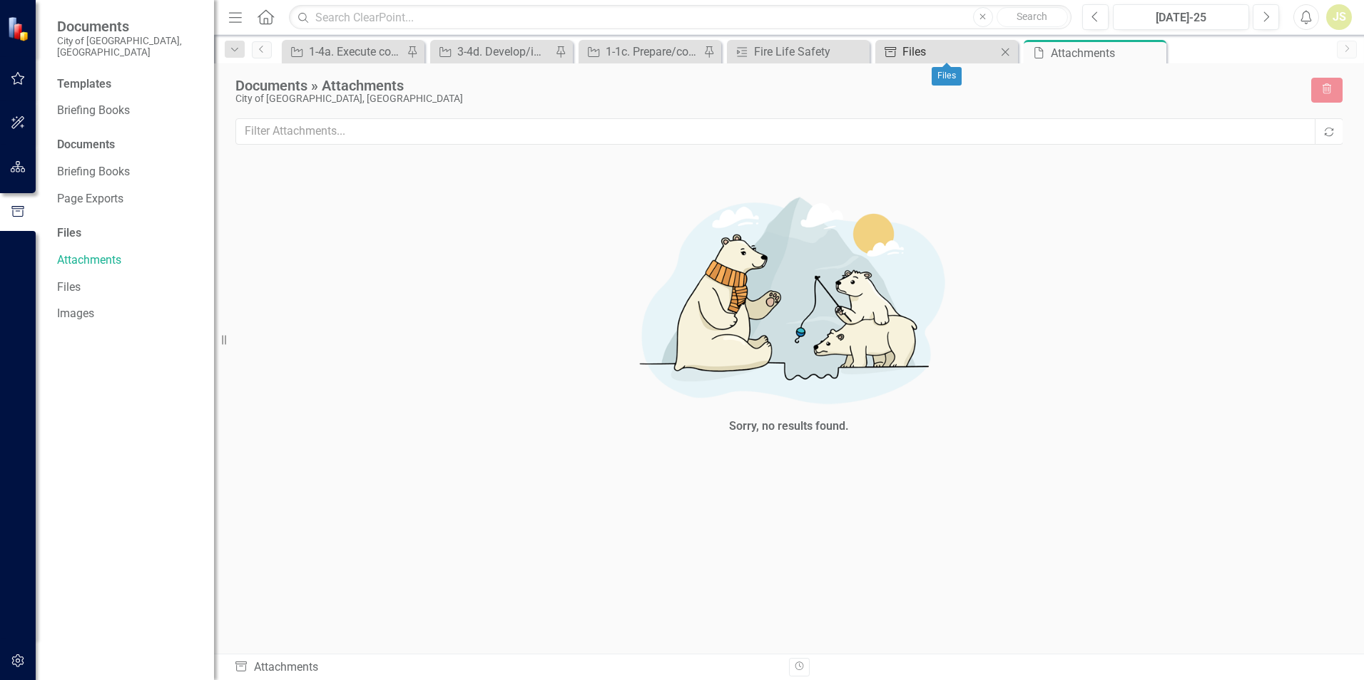
click at [962, 51] on div "Files" at bounding box center [949, 52] width 94 height 18
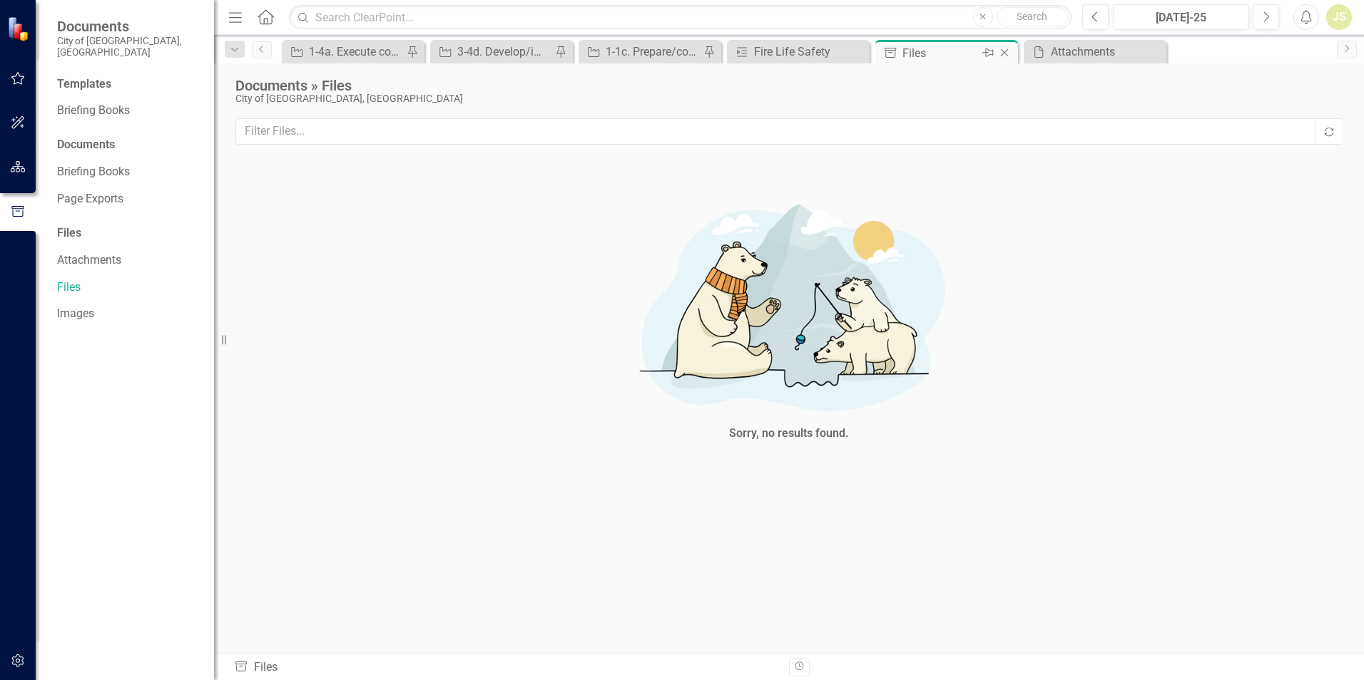
click at [1008, 51] on icon "Close" at bounding box center [1004, 52] width 14 height 11
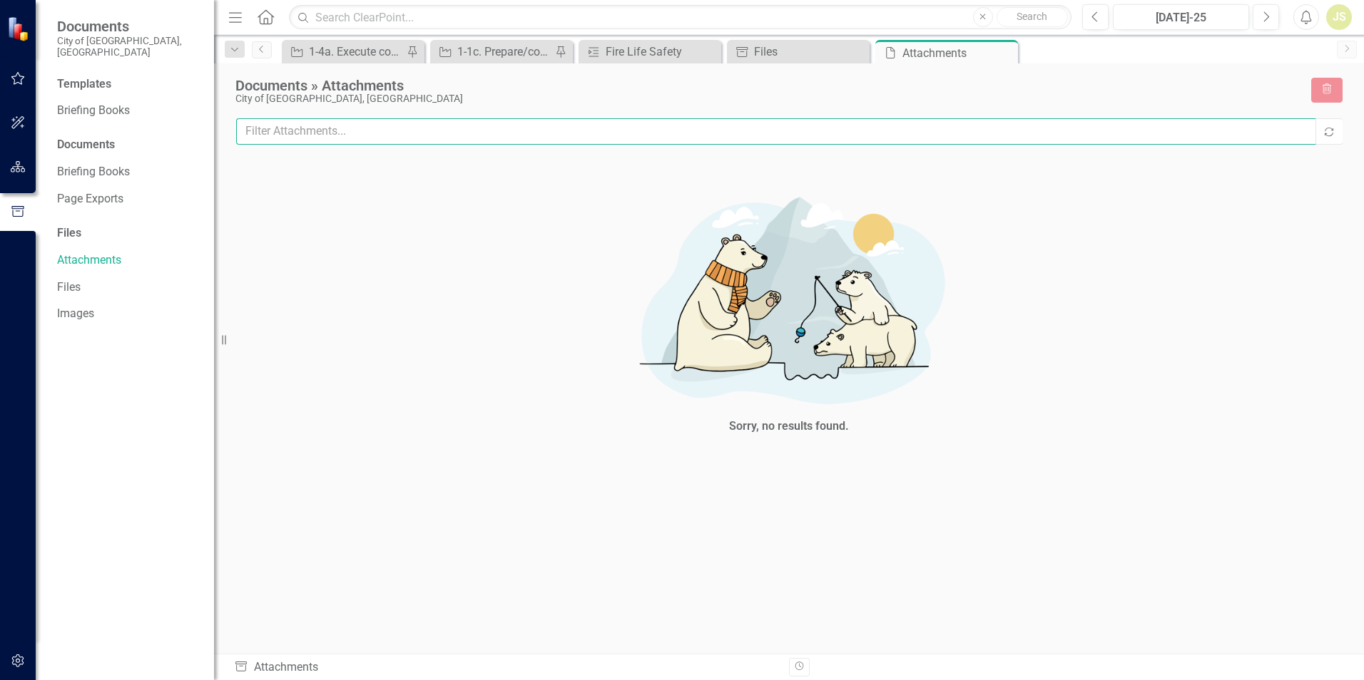
drag, startPoint x: 317, startPoint y: 128, endPoint x: 277, endPoint y: 129, distance: 39.9
click at [277, 129] on input "text" at bounding box center [776, 131] width 1080 height 26
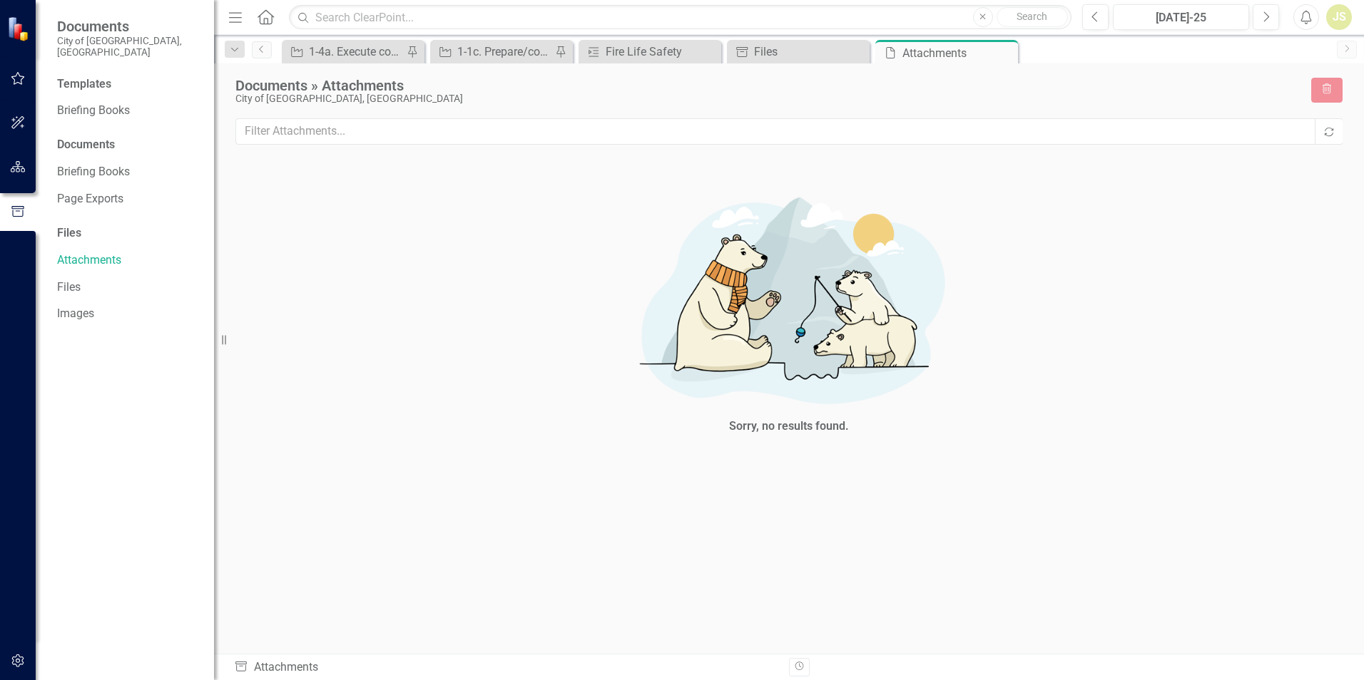
click at [618, 234] on img at bounding box center [789, 298] width 428 height 234
click at [794, 54] on div "Files" at bounding box center [801, 52] width 94 height 18
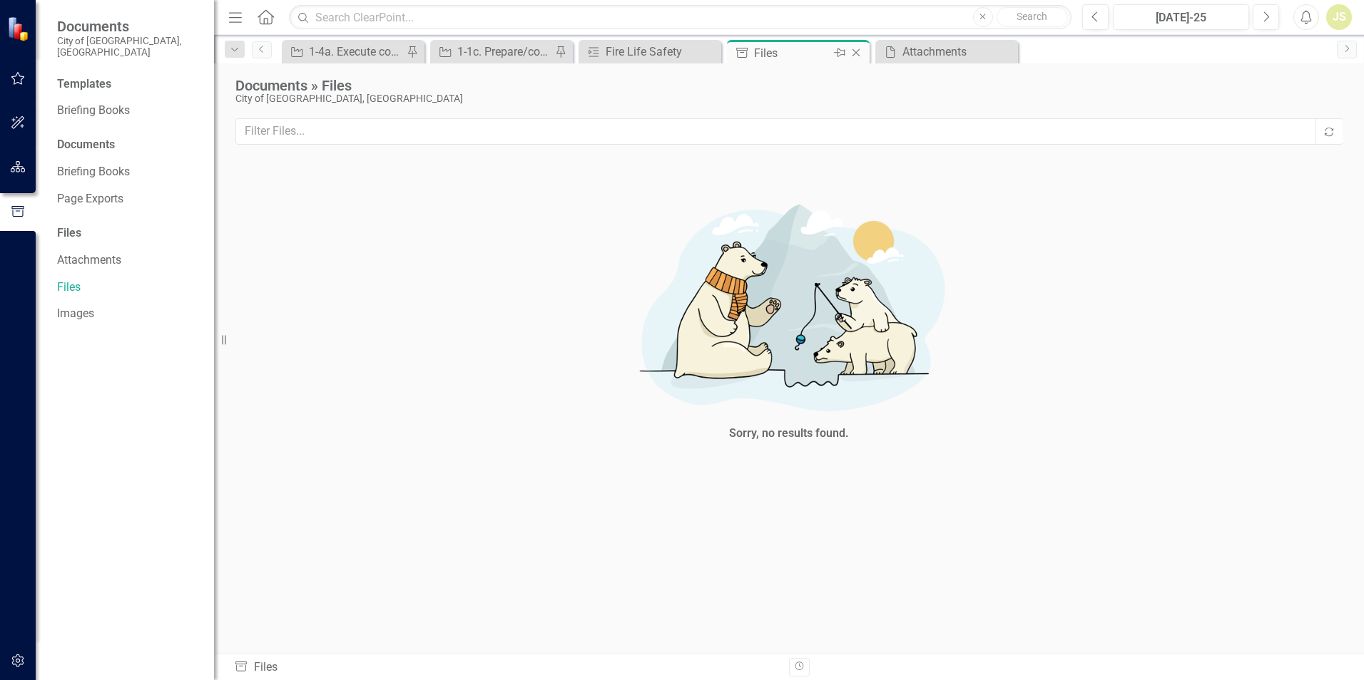
click at [859, 53] on icon "Close" at bounding box center [856, 52] width 14 height 11
click at [857, 55] on icon "Close" at bounding box center [856, 52] width 14 height 11
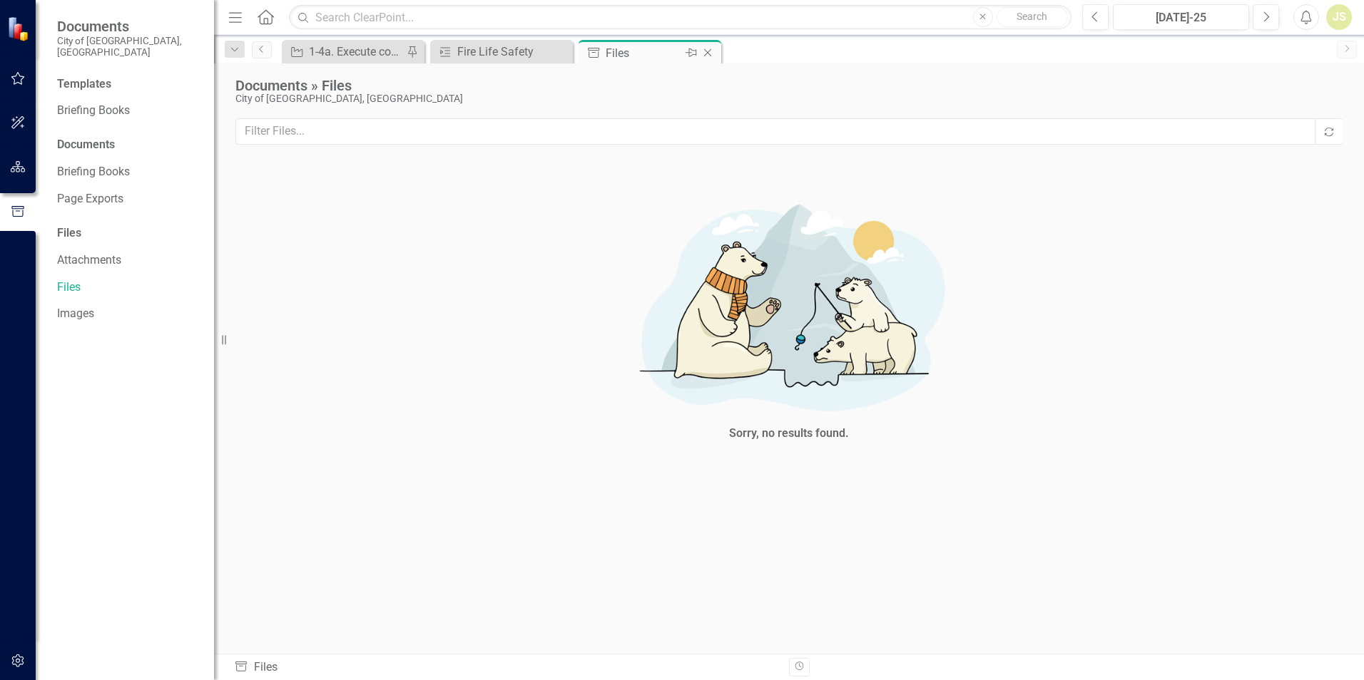
click at [707, 52] on icon at bounding box center [708, 53] width 8 height 8
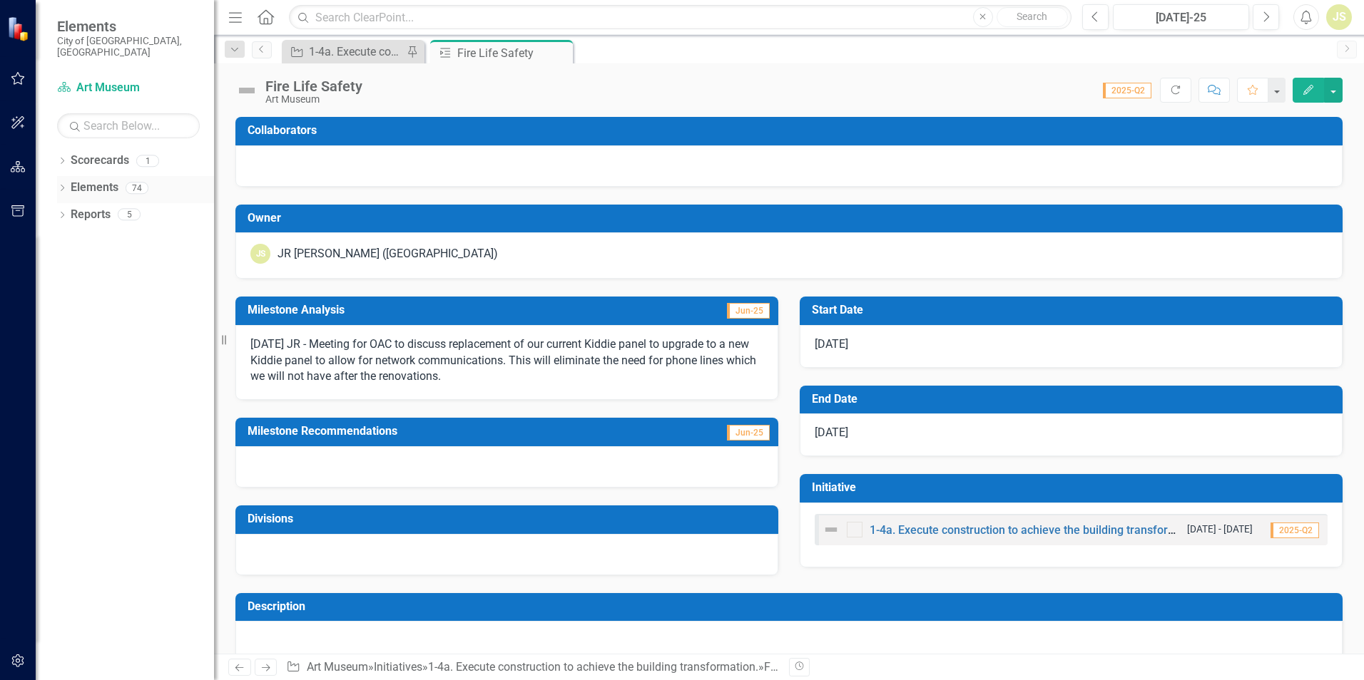
click at [63, 185] on icon "Dropdown" at bounding box center [62, 189] width 10 height 8
click at [94, 261] on link "Initiative Initiatives" at bounding box center [112, 269] width 69 height 16
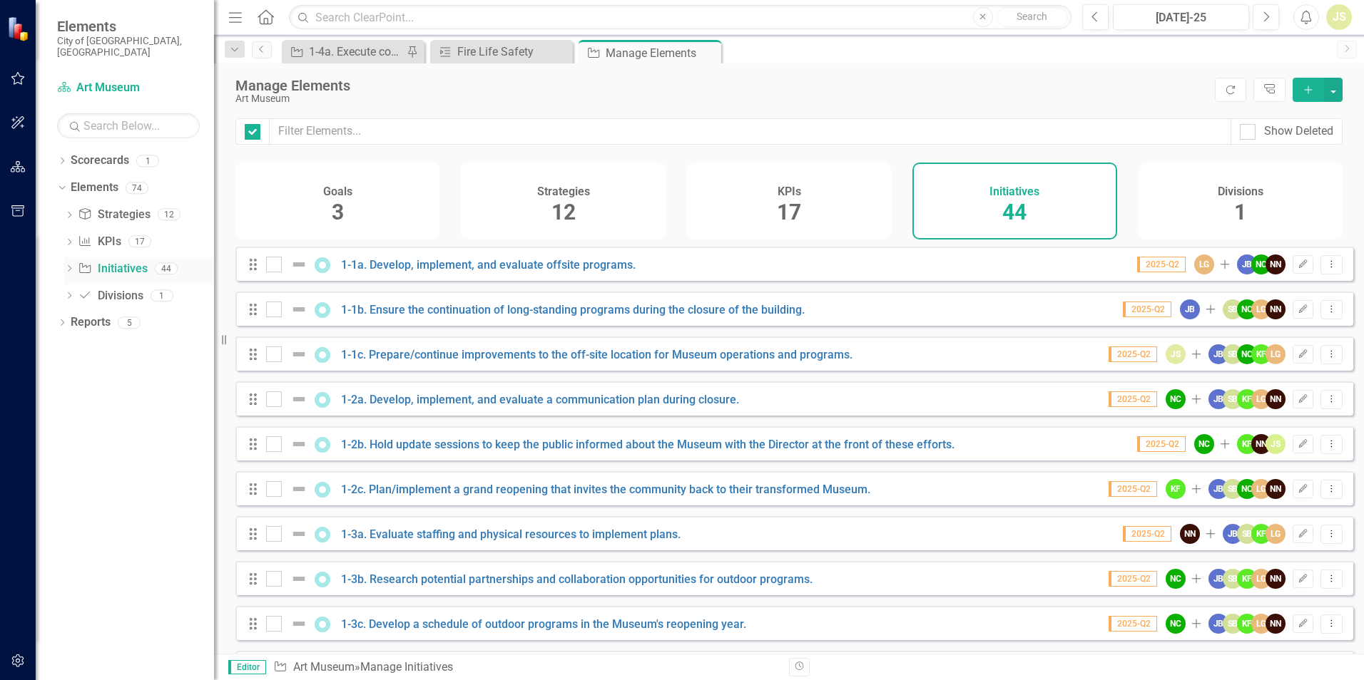
checkbox input "false"
click at [15, 86] on button "button" at bounding box center [18, 79] width 32 height 30
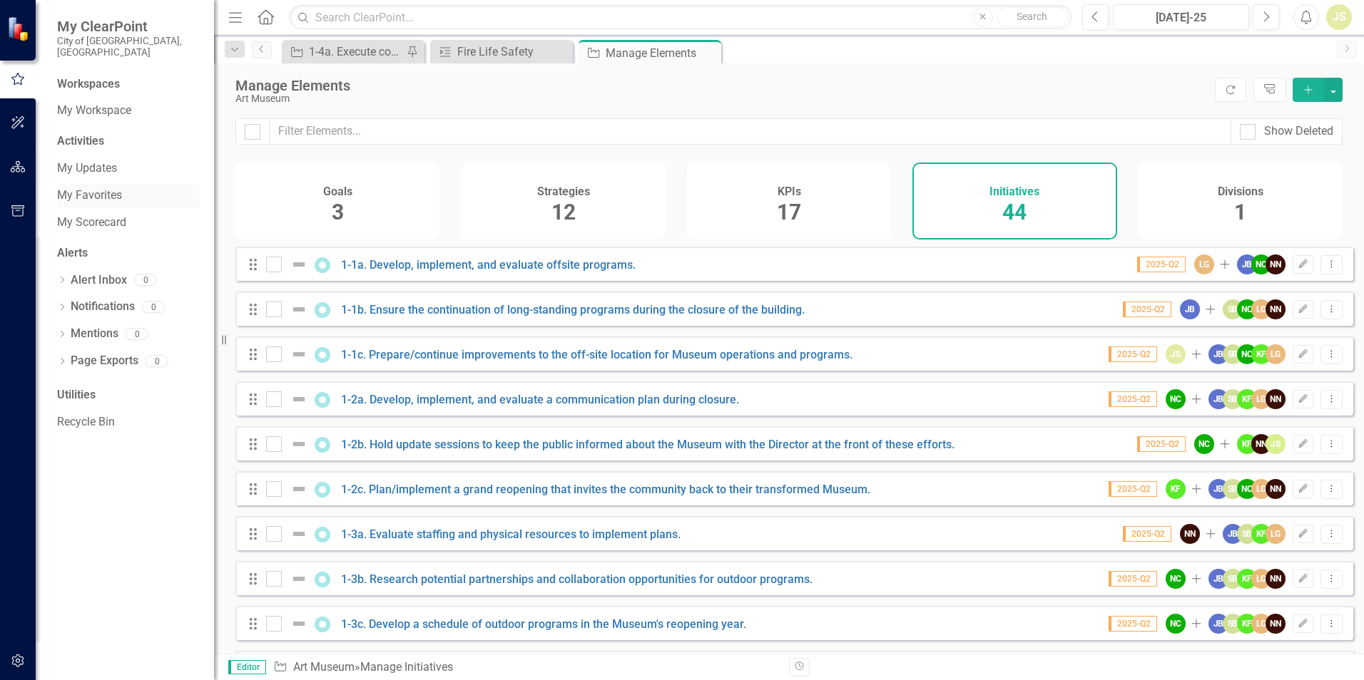
click at [96, 188] on link "My Favorites" at bounding box center [128, 196] width 143 height 16
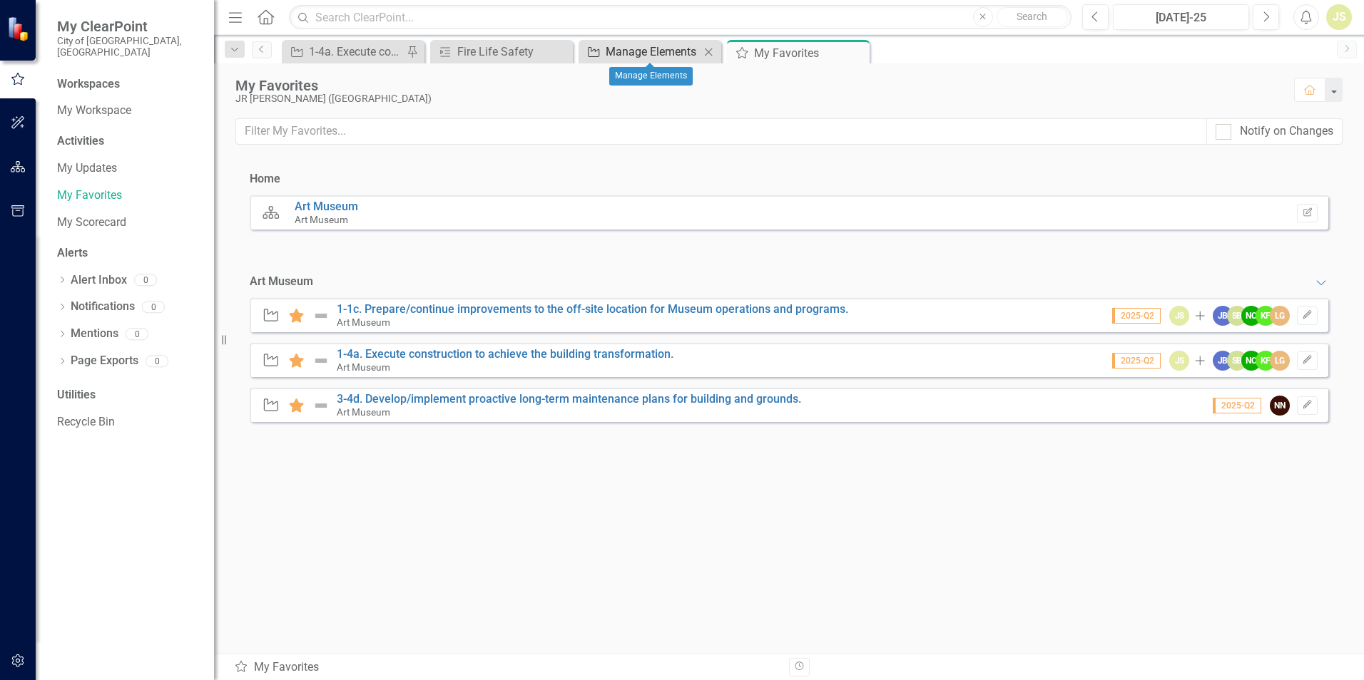
click at [682, 50] on div "Manage Elements" at bounding box center [652, 52] width 94 height 18
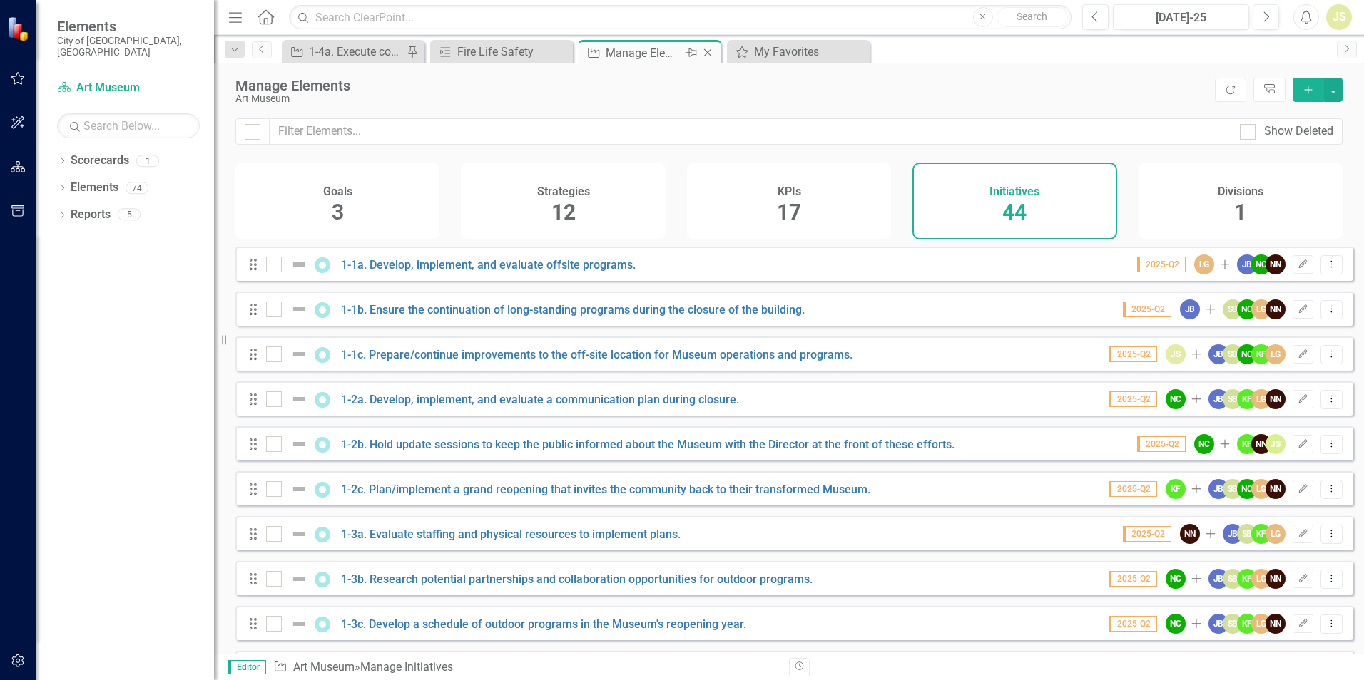
click at [707, 50] on icon "Close" at bounding box center [707, 52] width 14 height 11
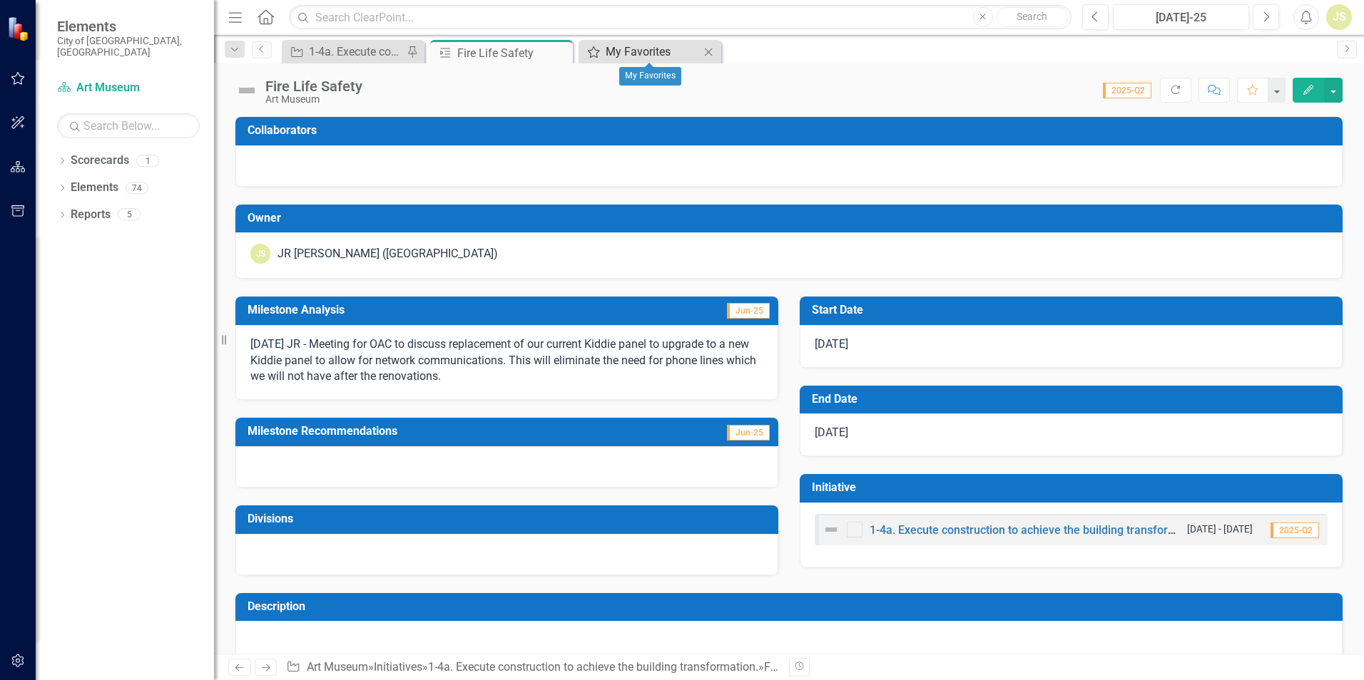
click at [638, 53] on div "My Favorites" at bounding box center [652, 52] width 94 height 18
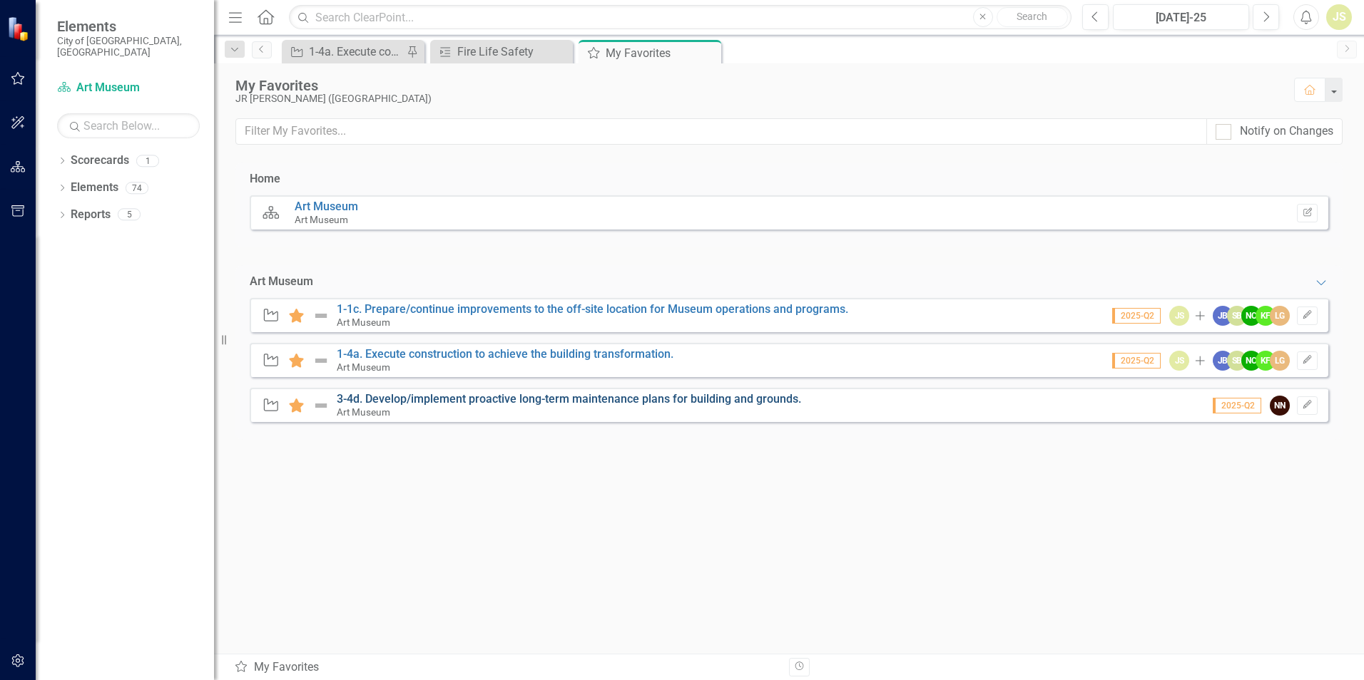
click at [404, 396] on link "3-4d. Develop/implement proactive long-term maintenance plans for building and …" at bounding box center [569, 399] width 464 height 14
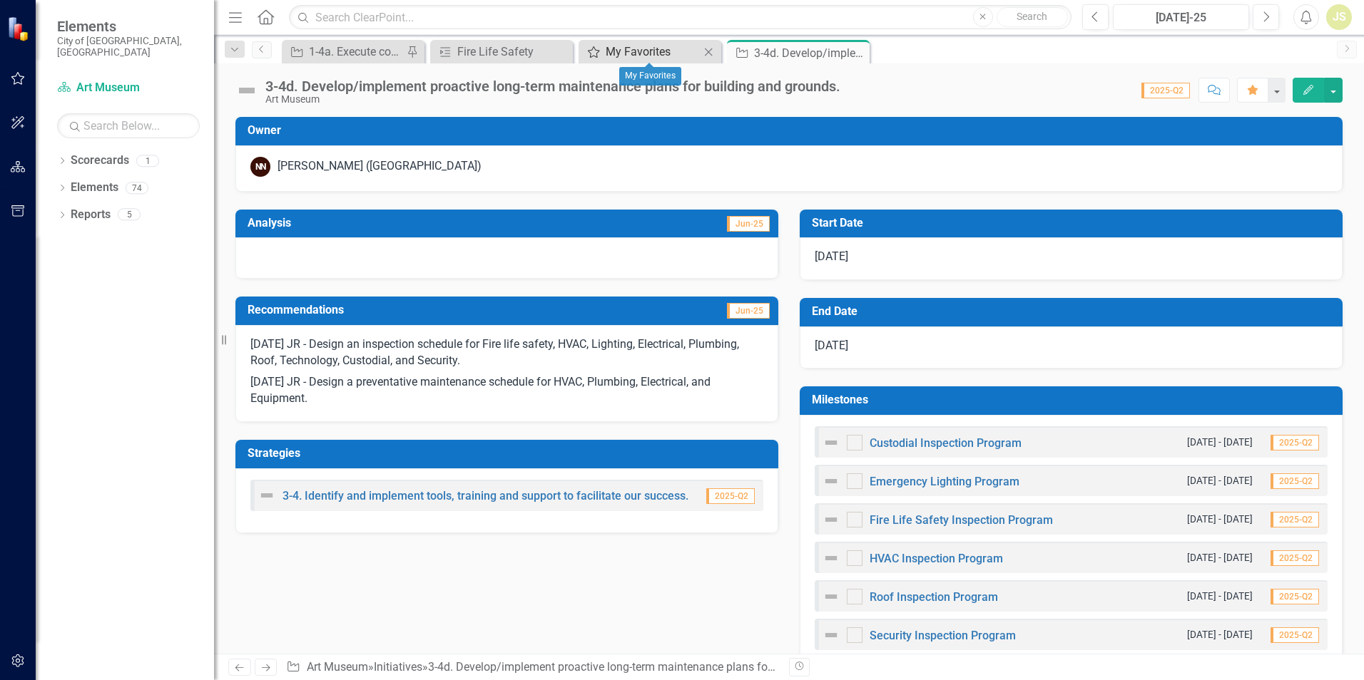
click at [623, 48] on div "My Favorites" at bounding box center [652, 52] width 94 height 18
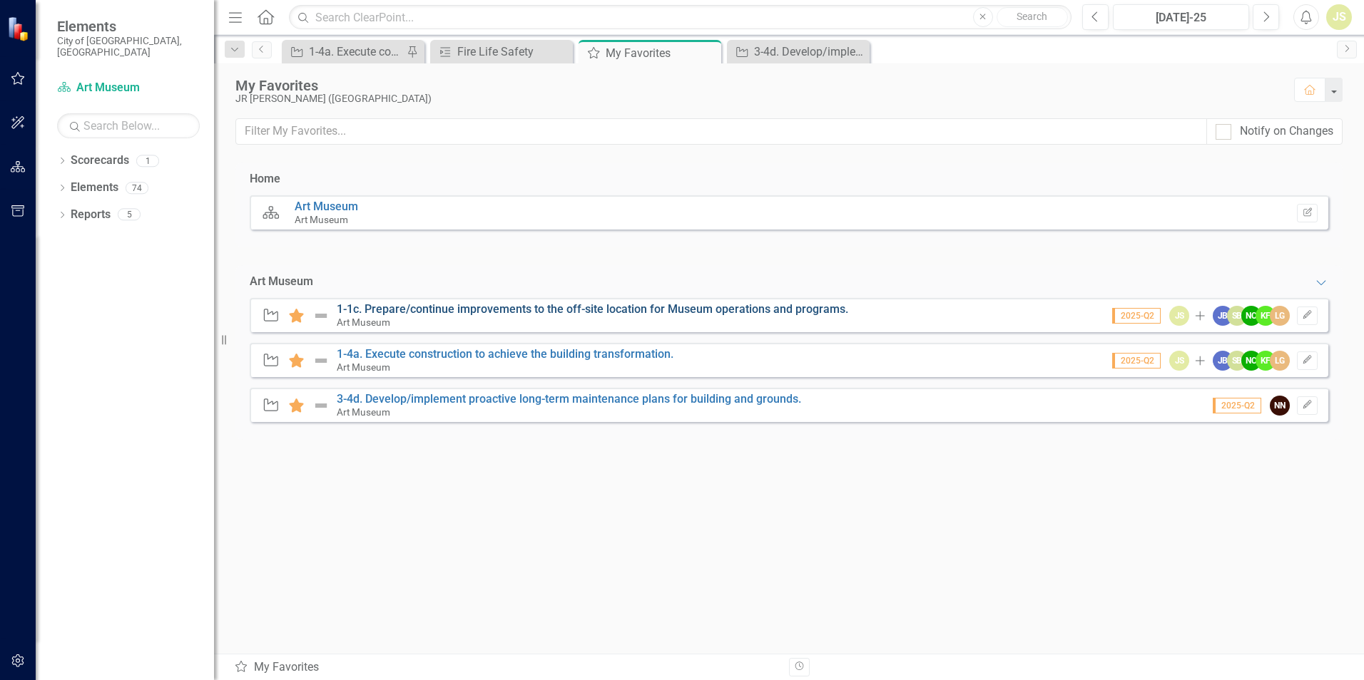
click at [411, 310] on link "1-1c. Prepare/continue improvements to the off-site location for Museum operati…" at bounding box center [592, 309] width 511 height 14
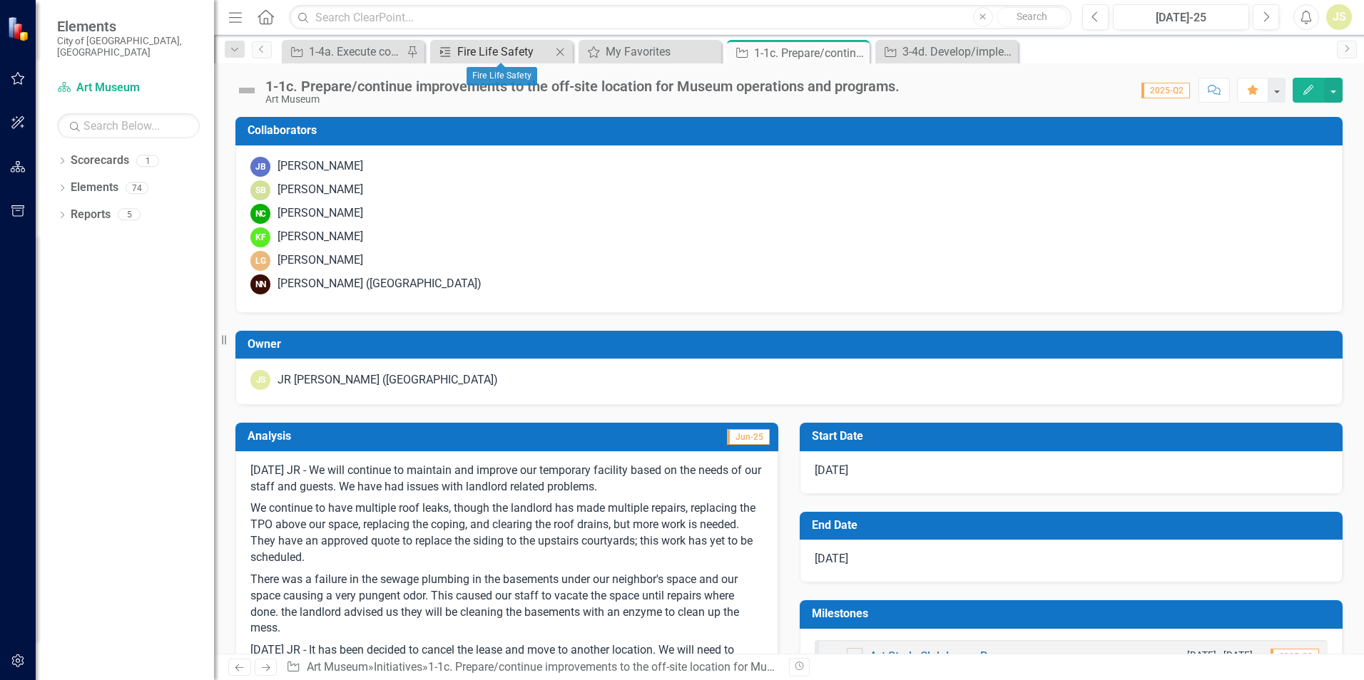
click at [499, 51] on div "Fire Life Safety" at bounding box center [504, 52] width 94 height 18
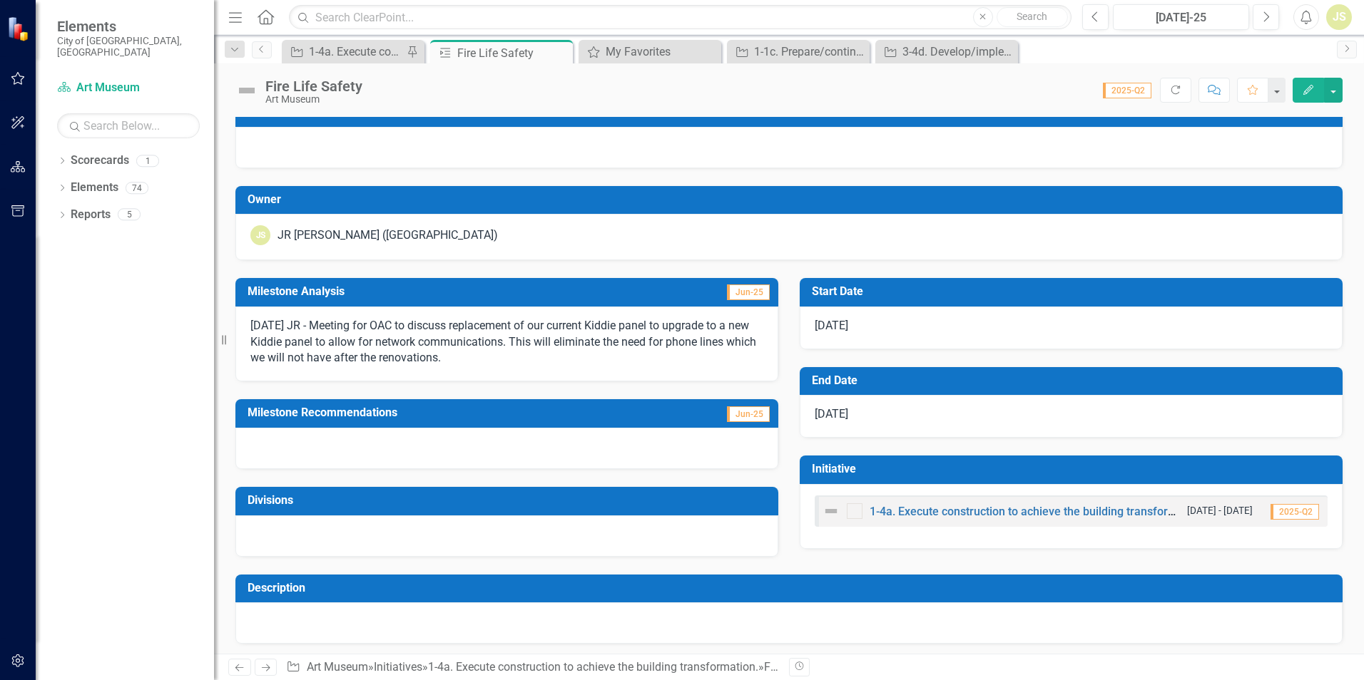
scroll to position [23, 0]
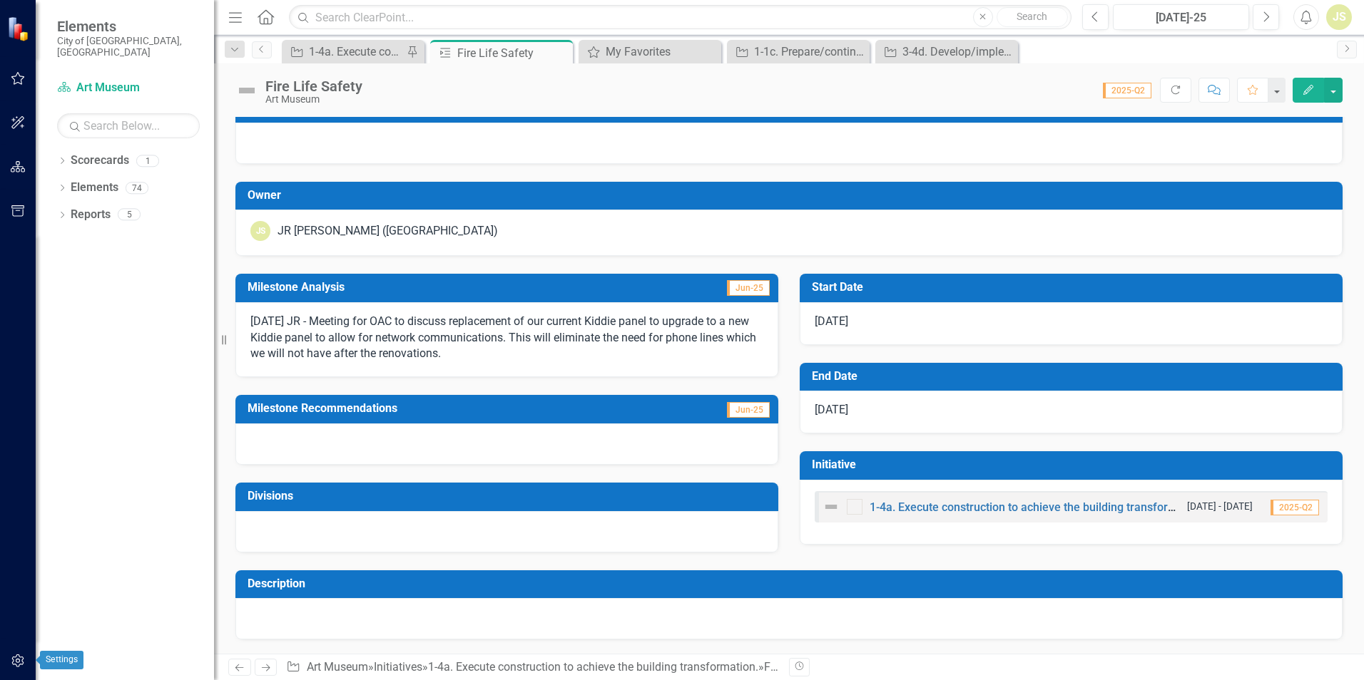
click at [25, 661] on icon "button" at bounding box center [18, 660] width 15 height 11
click at [16, 76] on icon "button" at bounding box center [18, 78] width 15 height 11
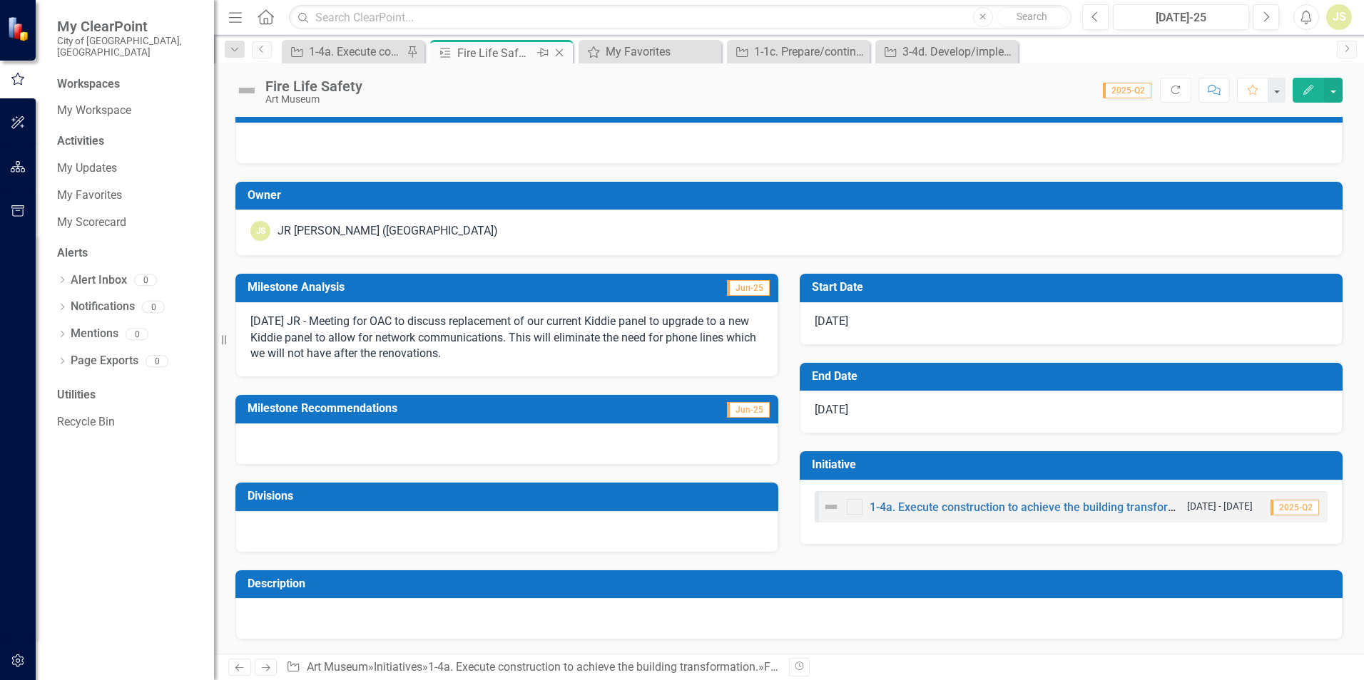
click at [559, 52] on icon "Close" at bounding box center [559, 52] width 14 height 11
